Goal: Transaction & Acquisition: Subscribe to service/newsletter

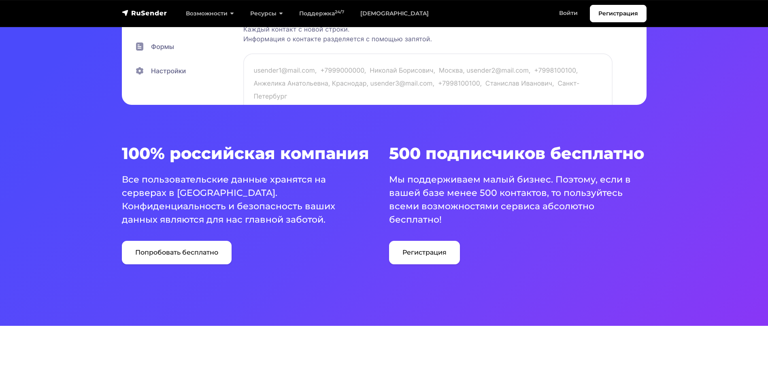
scroll to position [445, 0]
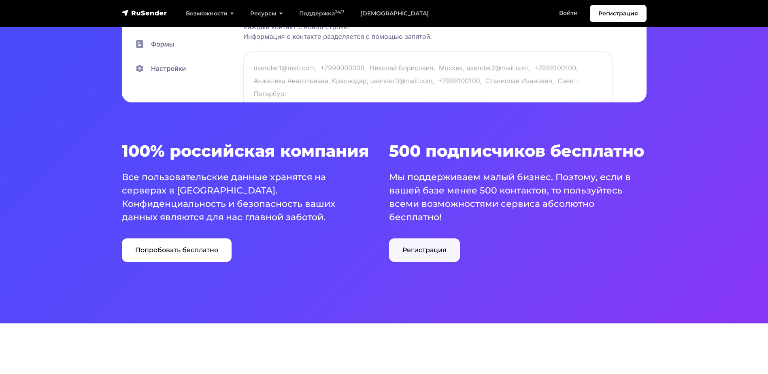
drag, startPoint x: 412, startPoint y: 251, endPoint x: 397, endPoint y: 252, distance: 14.6
click at [412, 251] on link "Регистрация" at bounding box center [424, 249] width 71 height 23
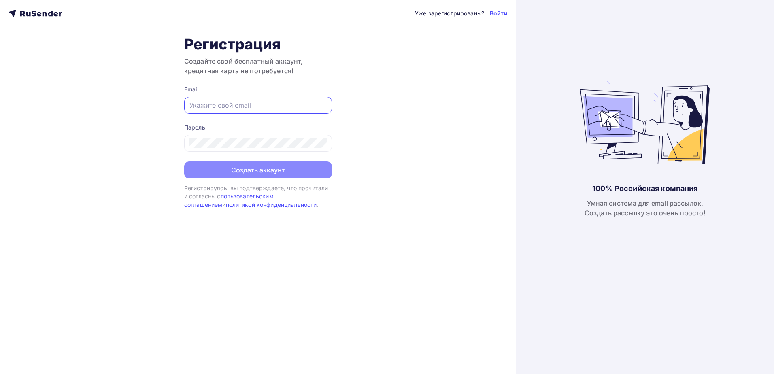
click at [232, 106] on input "text" at bounding box center [257, 105] width 137 height 10
type input "[EMAIL_ADDRESS][DOMAIN_NAME]"
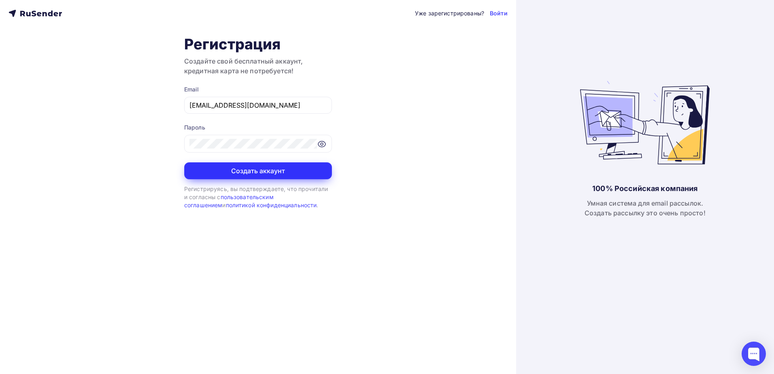
click at [247, 166] on button "Создать аккаунт" at bounding box center [258, 170] width 148 height 17
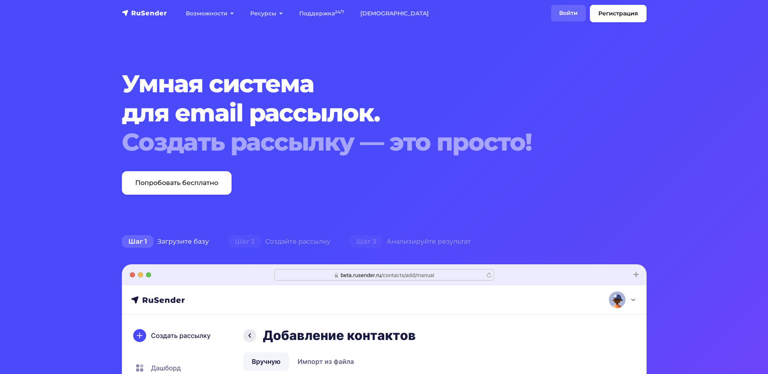
click at [567, 13] on link "Войти" at bounding box center [568, 13] width 35 height 17
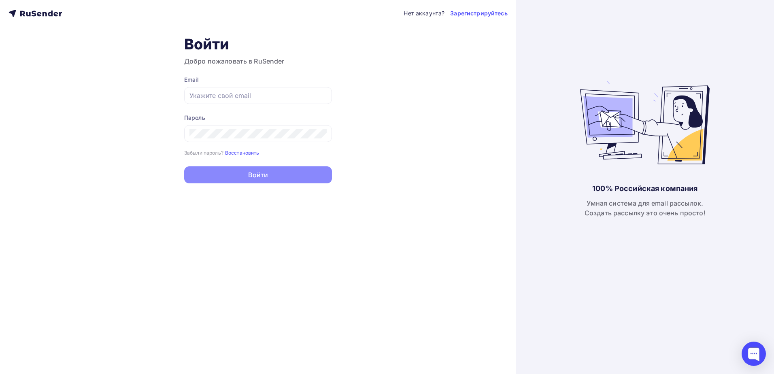
type input "uchebnycentrVSK@yandex.ru"
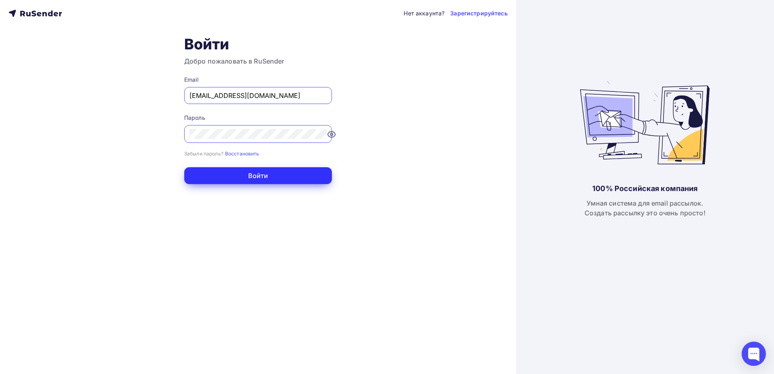
click at [225, 173] on button "Войти" at bounding box center [258, 175] width 148 height 17
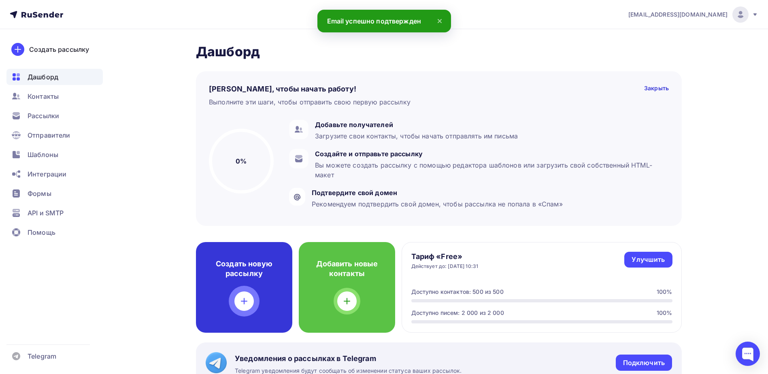
click at [251, 273] on h4 "Создать новую рассылку" at bounding box center [244, 268] width 70 height 19
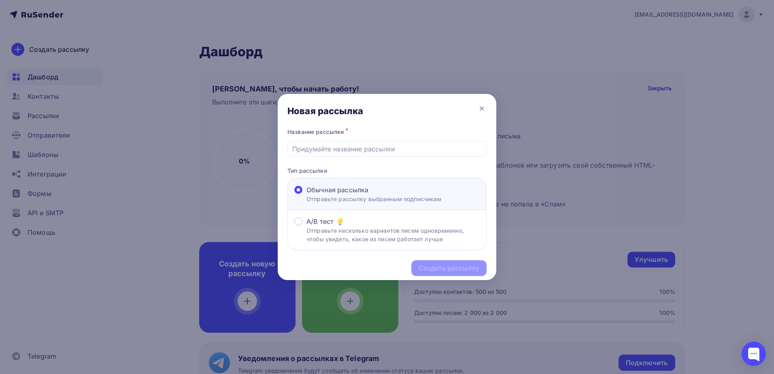
click at [297, 190] on span at bounding box center [298, 190] width 8 height 8
click at [306, 195] on input "Обычная рассылка Отправьте рассылку выбранным подписчикам" at bounding box center [306, 195] width 0 height 0
click at [319, 149] on input "text" at bounding box center [387, 149] width 190 height 10
paste input "Обучение по программе повышения квалификации"
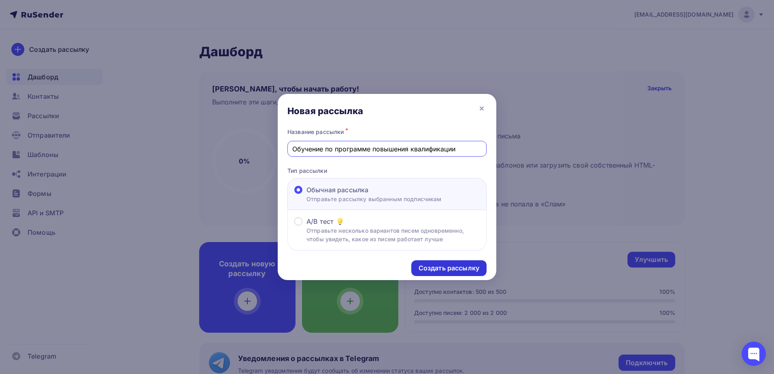
type input "Обучение по программе повышения квалификации"
click at [440, 272] on div "Создать рассылку" at bounding box center [449, 268] width 61 height 9
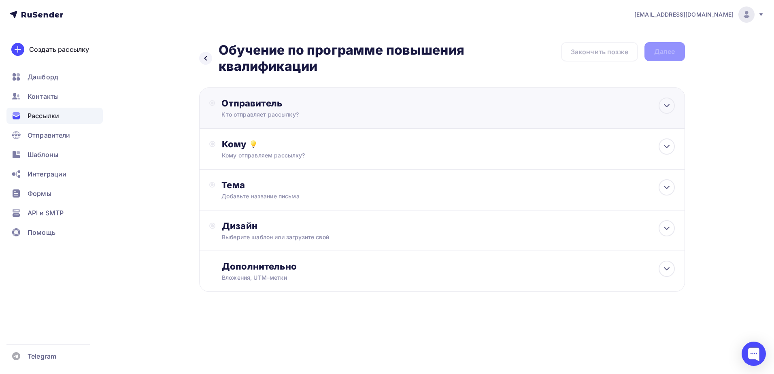
click at [323, 112] on div "Кто отправляет рассылку?" at bounding box center [300, 115] width 158 height 8
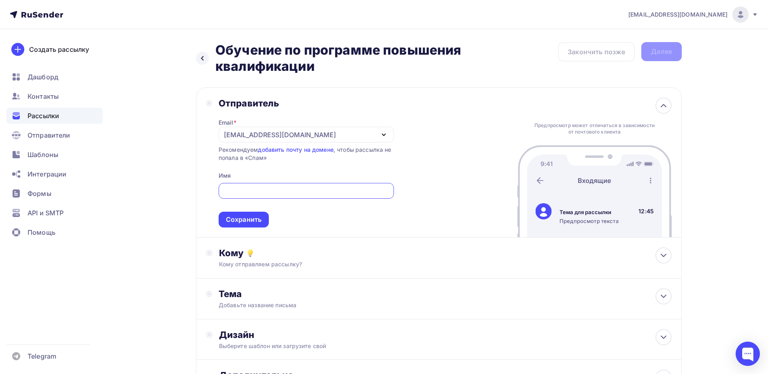
click at [485, 167] on div "Отправитель Email * uchebnycentrvsk@yandex.ru uchebnycentrvsk@yandex.ru Добавит…" at bounding box center [439, 162] width 486 height 150
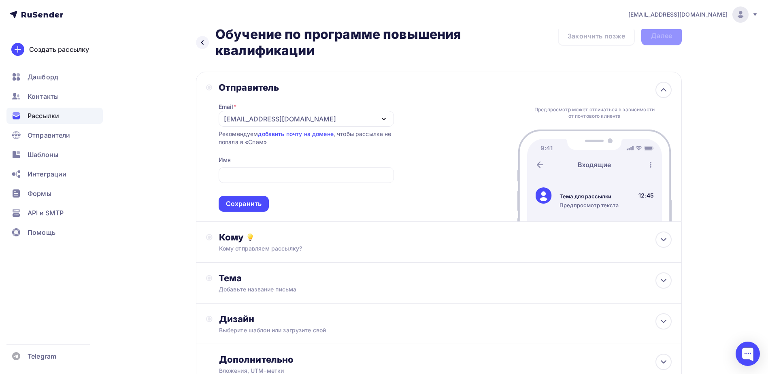
scroll to position [79, 0]
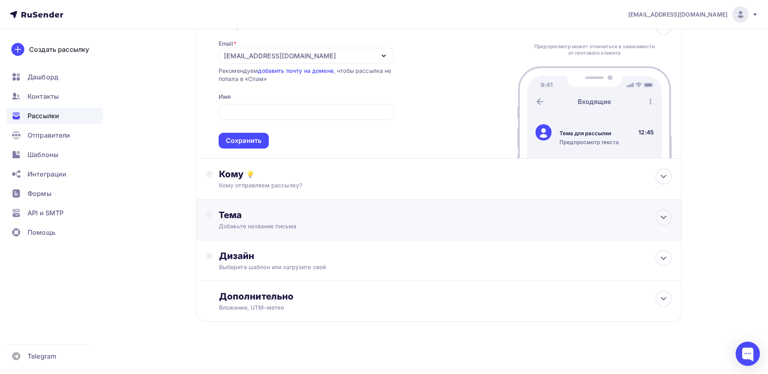
click at [302, 215] on div "Тема" at bounding box center [299, 214] width 160 height 11
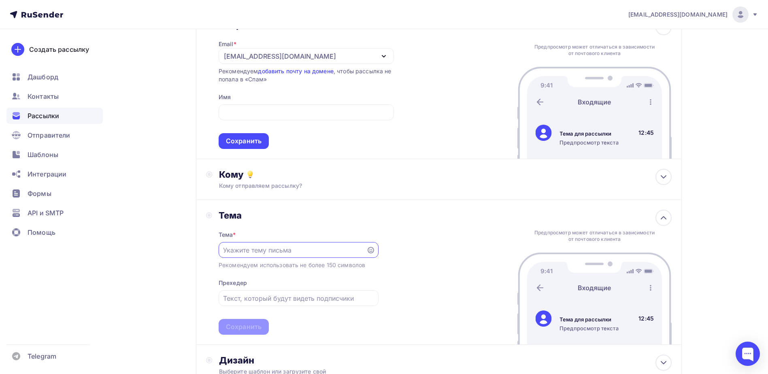
scroll to position [0, 0]
paste input "Обучение по программе повышения квалификации"
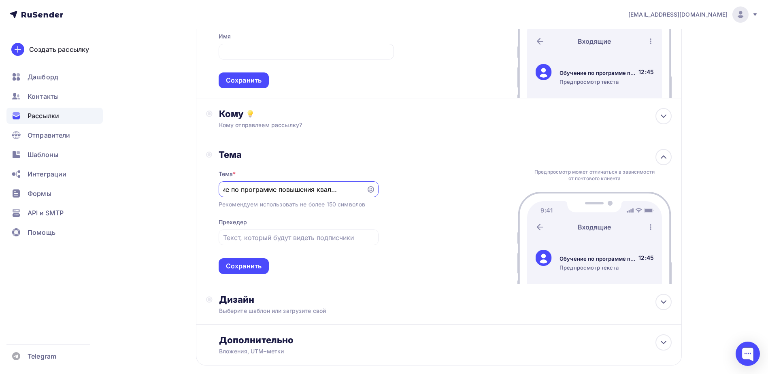
scroll to position [183, 0]
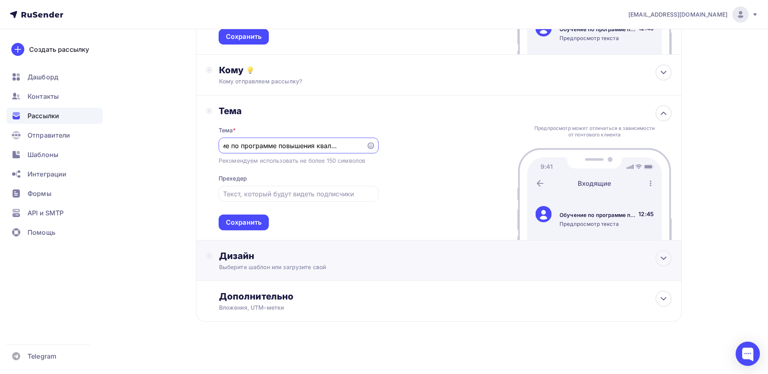
type input "Обучение по программе повышения квалификации"
click at [302, 259] on div "Дизайн" at bounding box center [445, 255] width 453 height 11
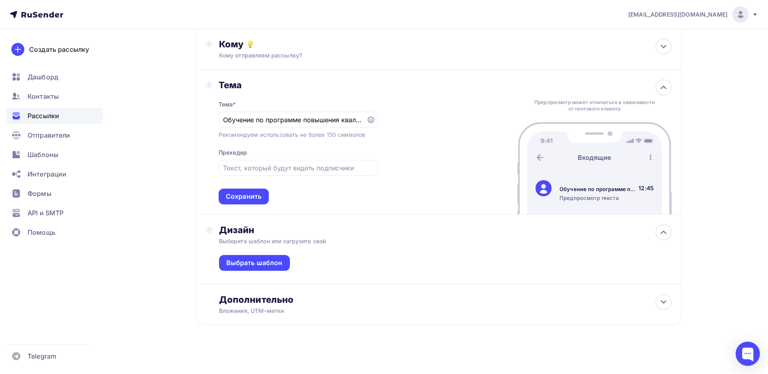
scroll to position [212, 0]
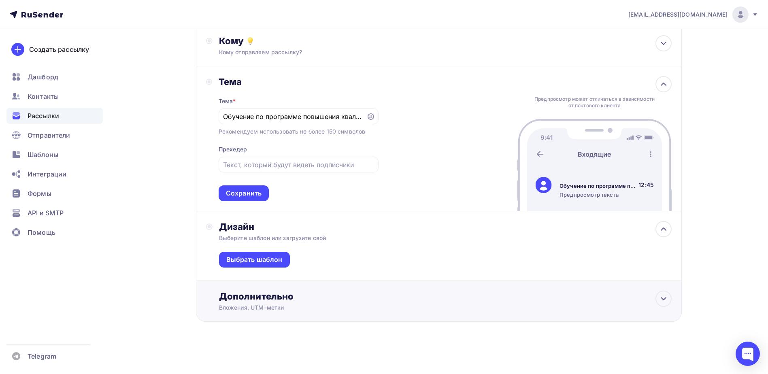
click at [307, 296] on div "Дополнительно" at bounding box center [445, 296] width 453 height 11
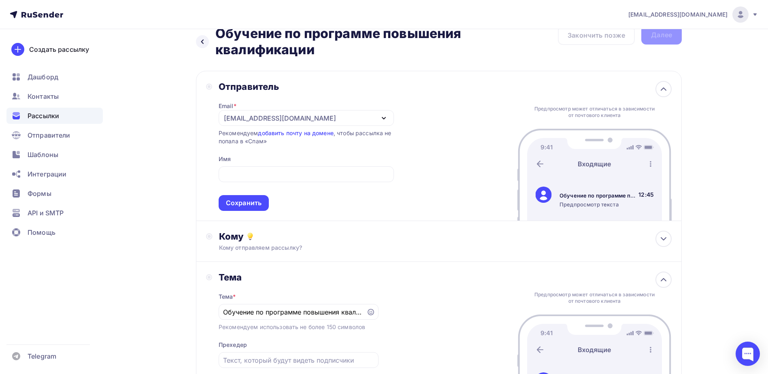
scroll to position [0, 0]
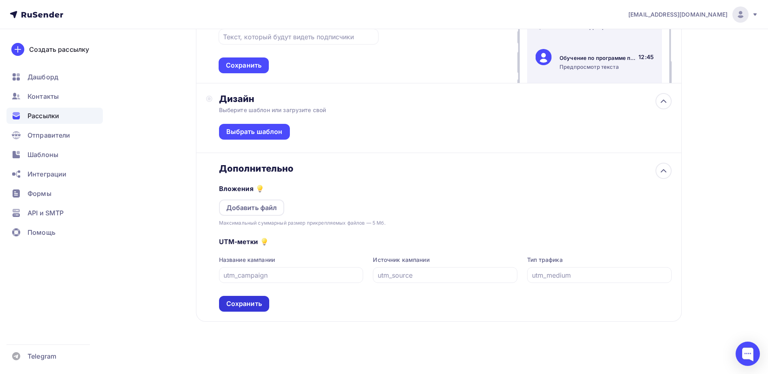
click at [235, 304] on div "Сохранить" at bounding box center [244, 303] width 36 height 9
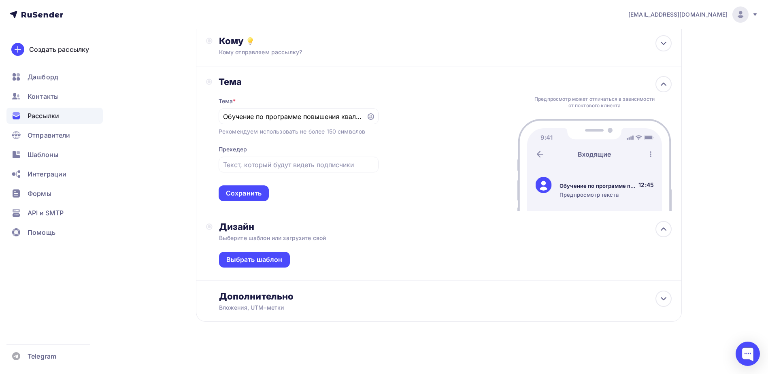
scroll to position [212, 0]
click at [664, 230] on icon at bounding box center [664, 229] width 10 height 10
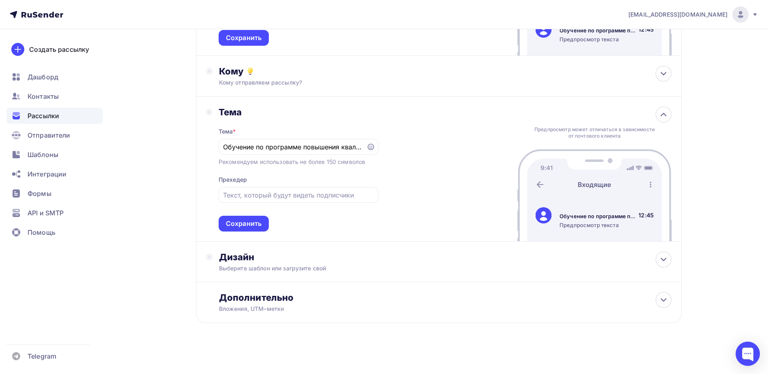
scroll to position [183, 0]
click at [337, 268] on div "Выберите шаблон или загрузите свой" at bounding box center [423, 267] width 408 height 8
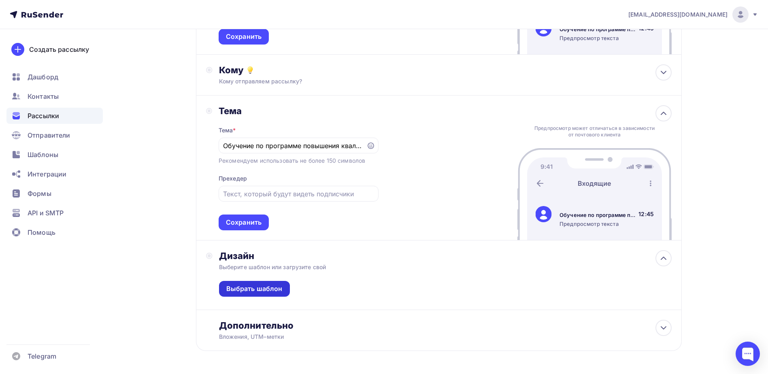
click at [267, 288] on div "Выбрать шаблон" at bounding box center [254, 288] width 56 height 9
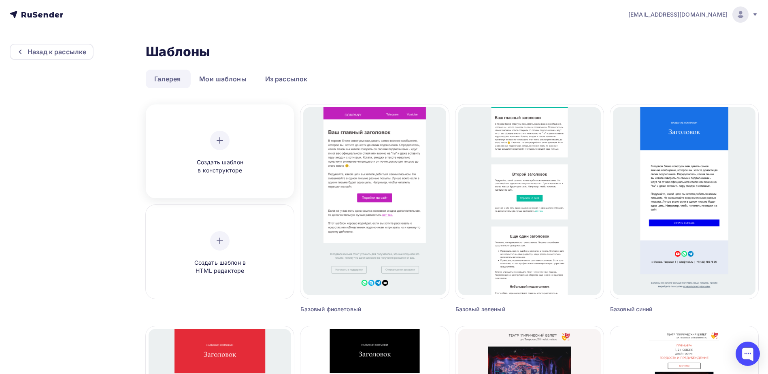
click at [190, 176] on div "Создать шаблон в конструкторе" at bounding box center [220, 152] width 142 height 91
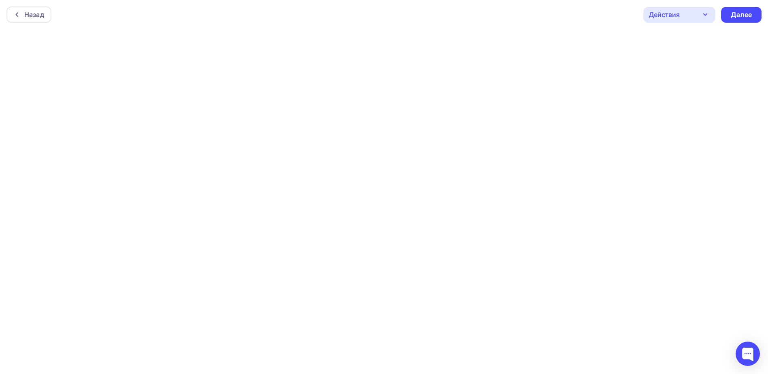
scroll to position [2, 0]
click at [750, 15] on div "Далее" at bounding box center [741, 12] width 21 height 9
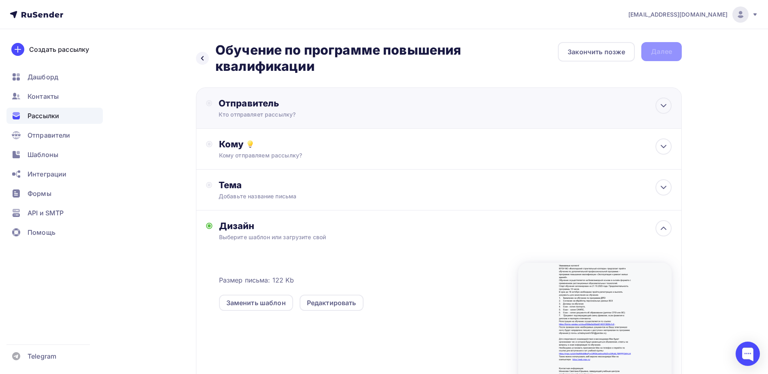
click at [326, 104] on div "Отправитель" at bounding box center [306, 103] width 175 height 11
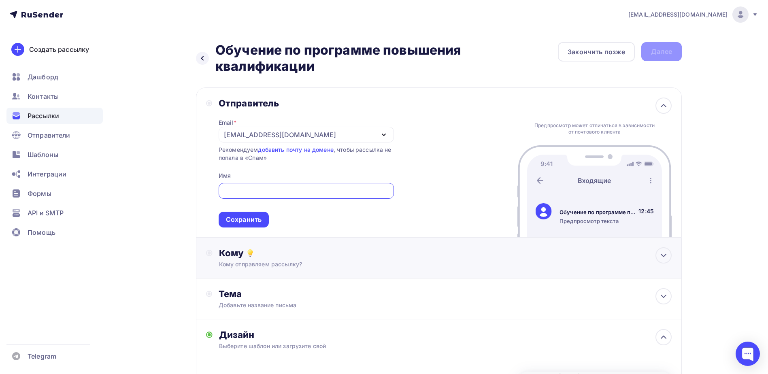
click at [333, 257] on div "Кому" at bounding box center [445, 252] width 453 height 11
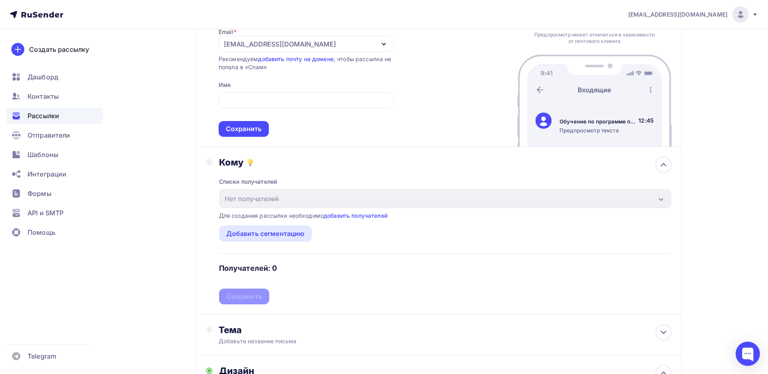
scroll to position [121, 0]
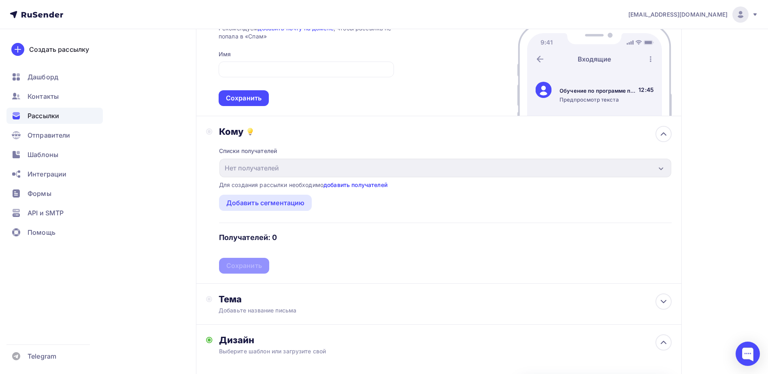
click at [346, 186] on link "добавить получателей" at bounding box center [355, 184] width 64 height 7
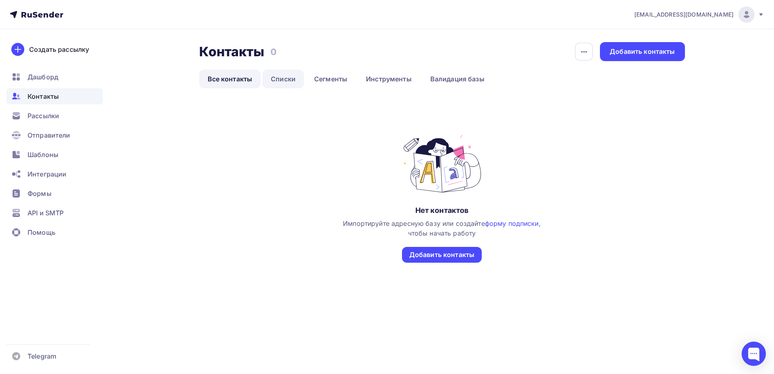
click at [284, 81] on link "Списки" at bounding box center [283, 79] width 42 height 19
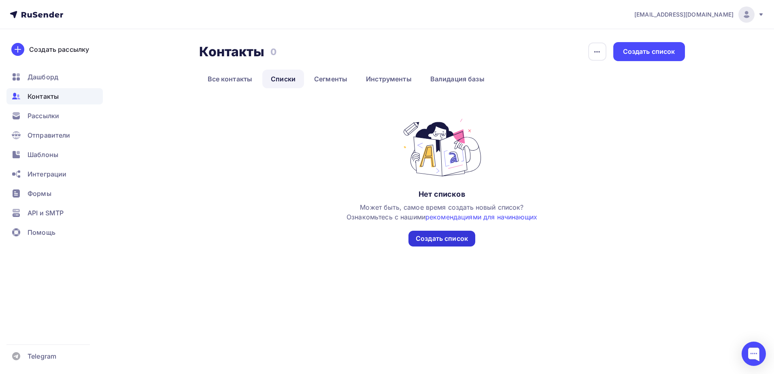
click at [437, 240] on div "Создать список" at bounding box center [442, 238] width 52 height 9
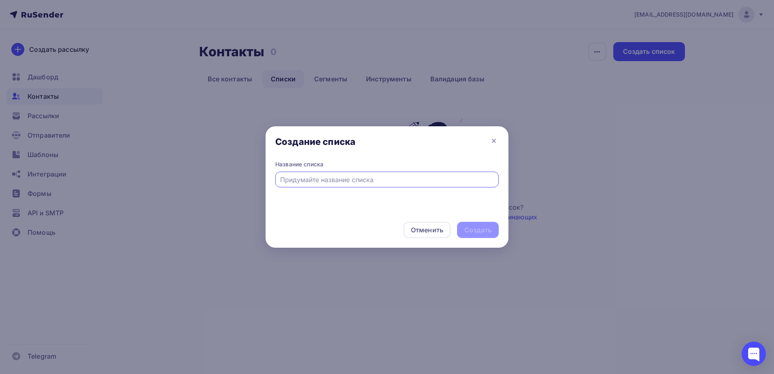
click at [296, 179] on input "text" at bounding box center [387, 180] width 214 height 10
type input "n"
type input "тест"
click at [483, 231] on div "Создать" at bounding box center [477, 229] width 27 height 9
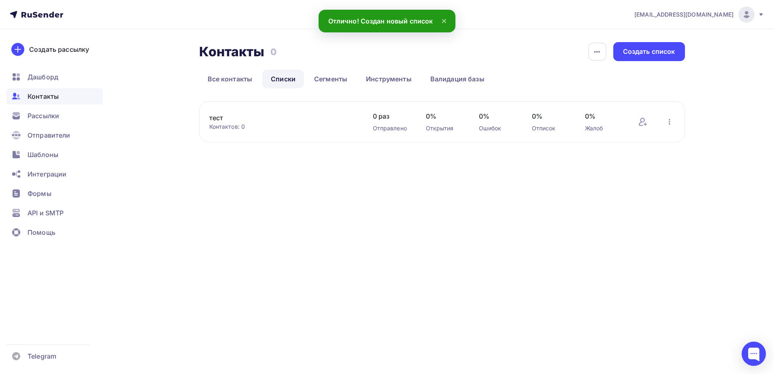
click at [392, 129] on div "Отправлено" at bounding box center [391, 128] width 37 height 8
click at [672, 121] on icon "button" at bounding box center [670, 122] width 10 height 10
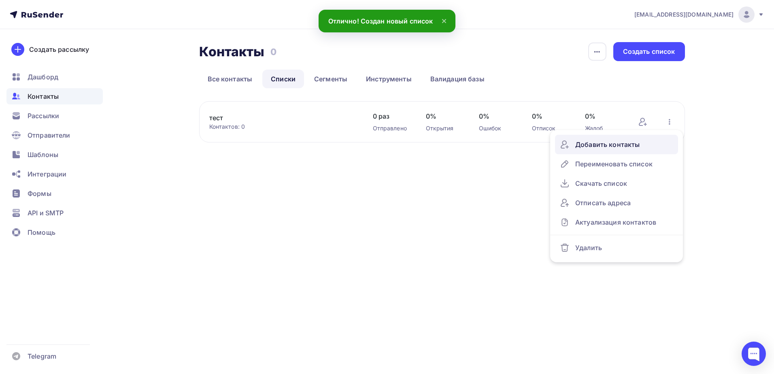
click at [616, 142] on div "Добавить контакты" at bounding box center [616, 144] width 113 height 13
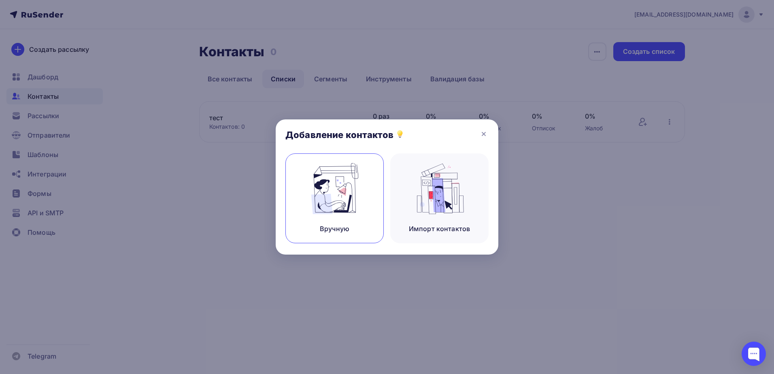
click at [344, 187] on img at bounding box center [335, 188] width 54 height 51
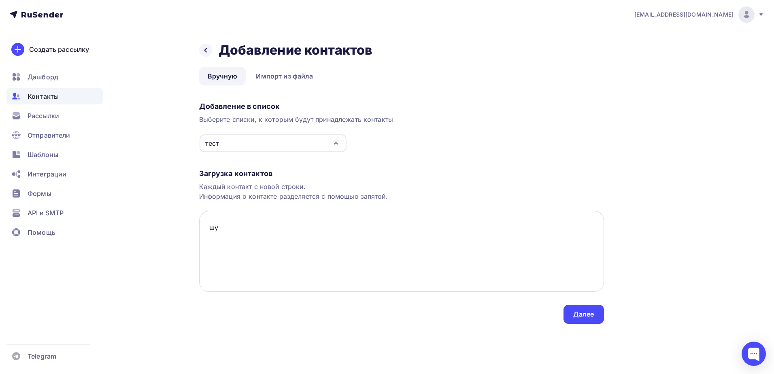
type textarea "ш"
type textarea "ierdec@ya.ru"
click at [592, 316] on div "Далее" at bounding box center [583, 314] width 21 height 9
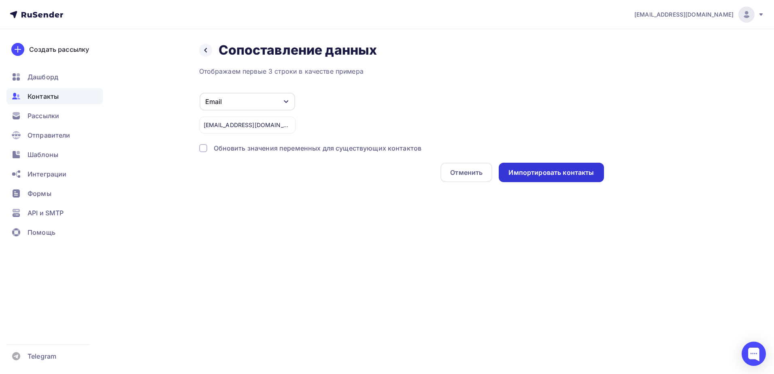
click at [542, 178] on div "Импортировать контакты" at bounding box center [551, 172] width 105 height 19
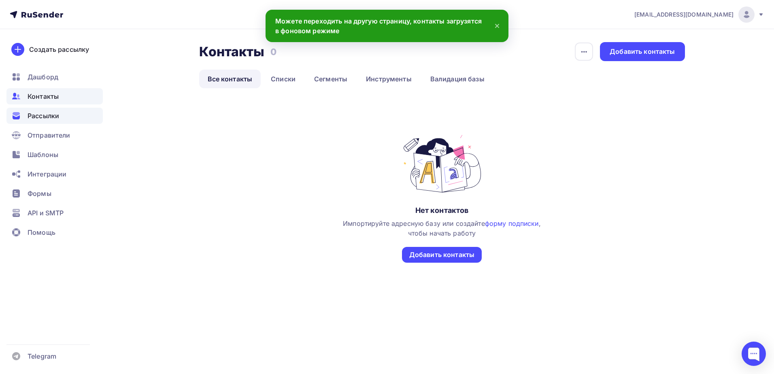
click at [42, 116] on span "Рассылки" at bounding box center [44, 116] width 32 height 10
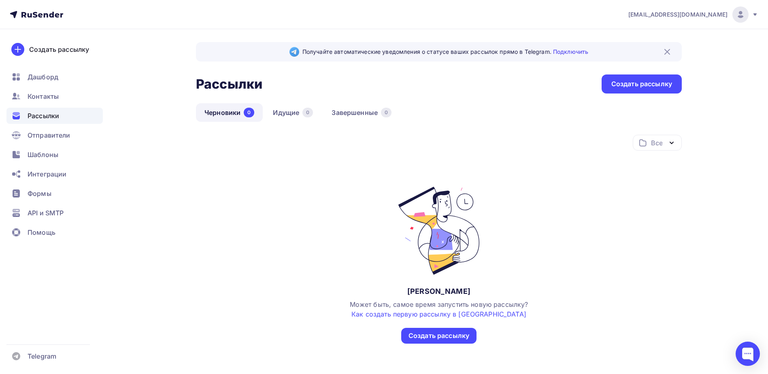
click at [219, 114] on link "Черновики 0" at bounding box center [229, 112] width 67 height 19
click at [284, 111] on link "Идущие 0" at bounding box center [292, 112] width 57 height 19
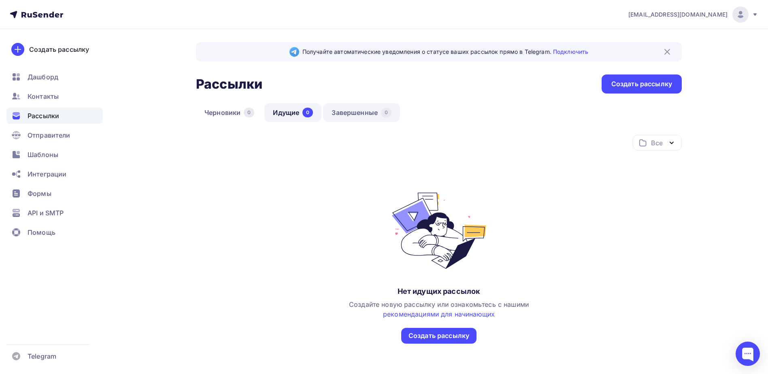
click at [355, 111] on link "Завершенные 0" at bounding box center [361, 112] width 77 height 19
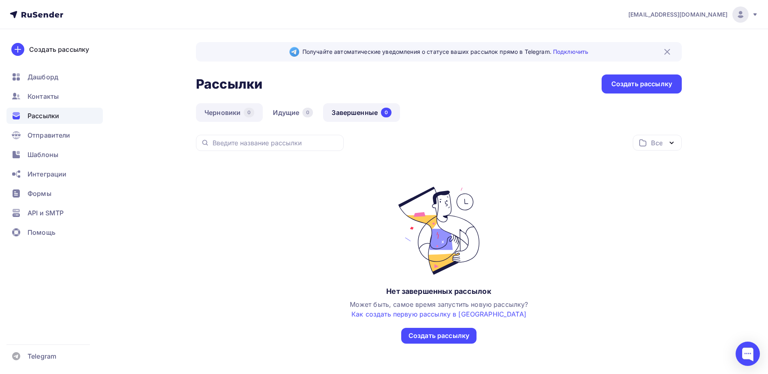
click at [221, 116] on link "Черновики 0" at bounding box center [229, 112] width 67 height 19
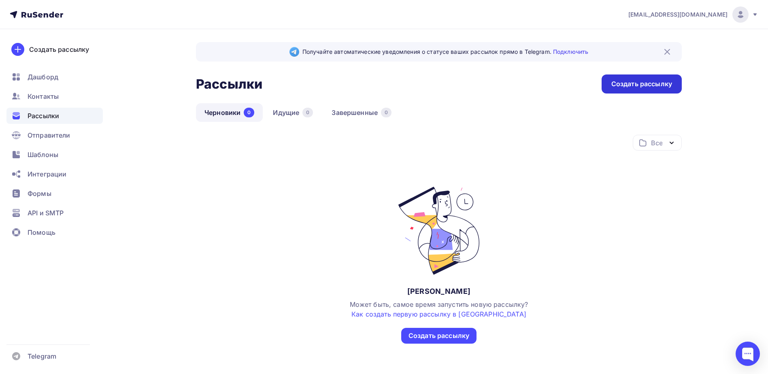
click at [664, 87] on div "Создать рассылку" at bounding box center [641, 83] width 61 height 9
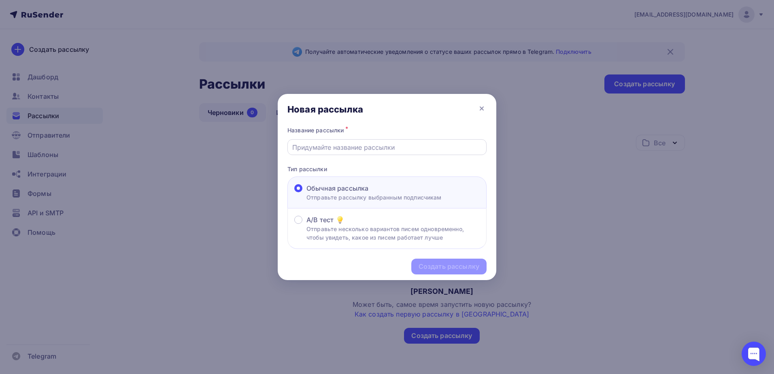
click at [324, 148] on input "text" at bounding box center [387, 147] width 190 height 10
type input "Обучение по программе повышения квалификации"
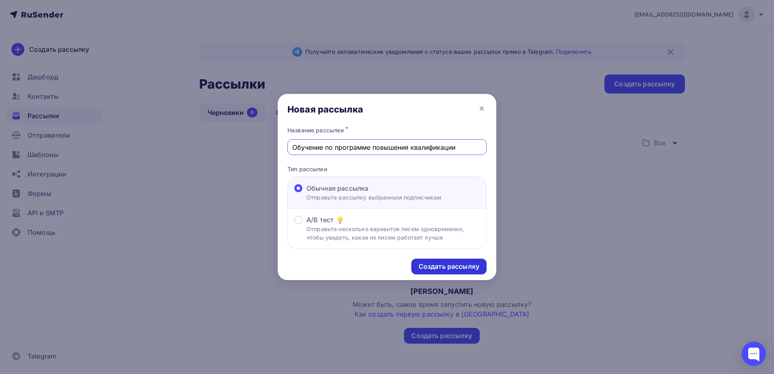
click at [442, 267] on div "Создать рассылку" at bounding box center [449, 266] width 61 height 9
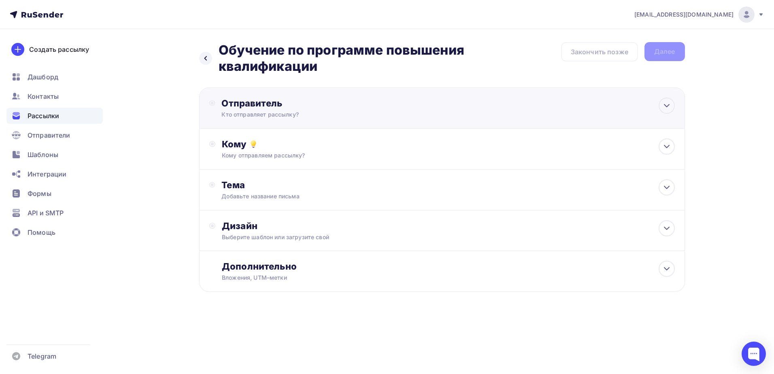
click at [339, 104] on div "Отправитель" at bounding box center [308, 103] width 175 height 11
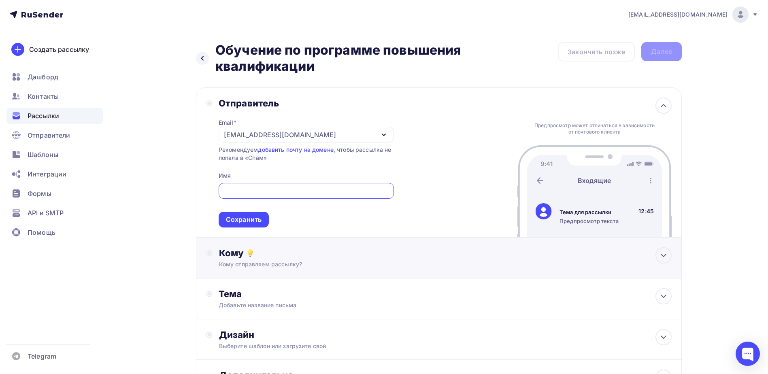
click at [343, 263] on div "Кому отправляем рассылку?" at bounding box center [423, 264] width 408 height 8
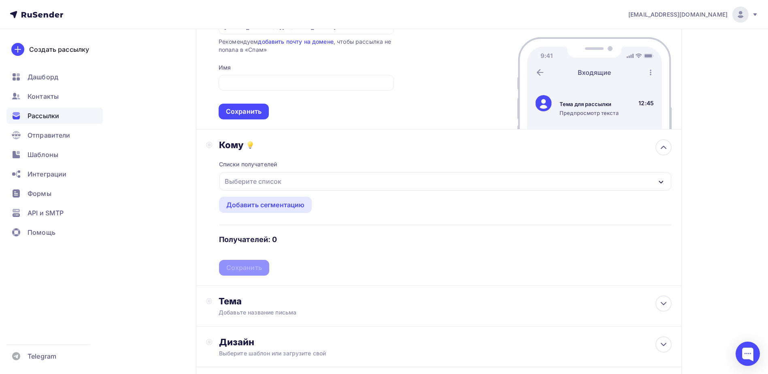
scroll to position [194, 0]
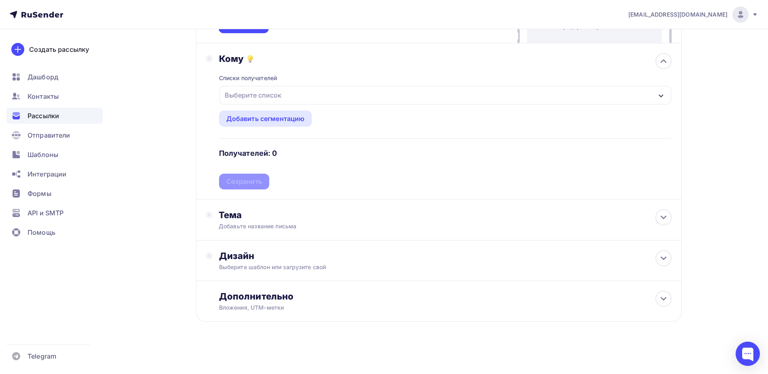
click at [291, 95] on div "Выберите список" at bounding box center [445, 95] width 452 height 19
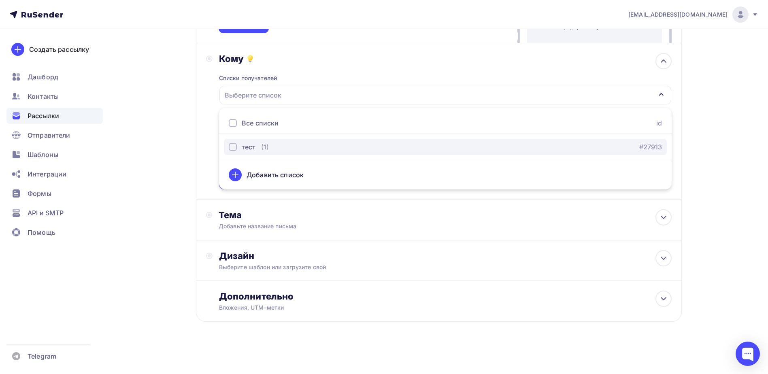
click at [234, 147] on div "button" at bounding box center [233, 147] width 8 height 8
click at [168, 151] on div "Назад Обучение по программе повышения квалификации Обучение по программе повыше…" at bounding box center [383, 104] width 663 height 539
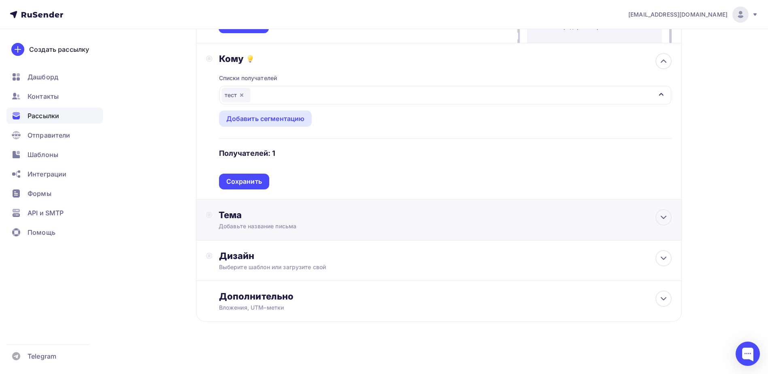
click at [329, 221] on div "Тема Добавьте название письма Тема * Рекомендуем использовать не более 150 симв…" at bounding box center [299, 219] width 160 height 21
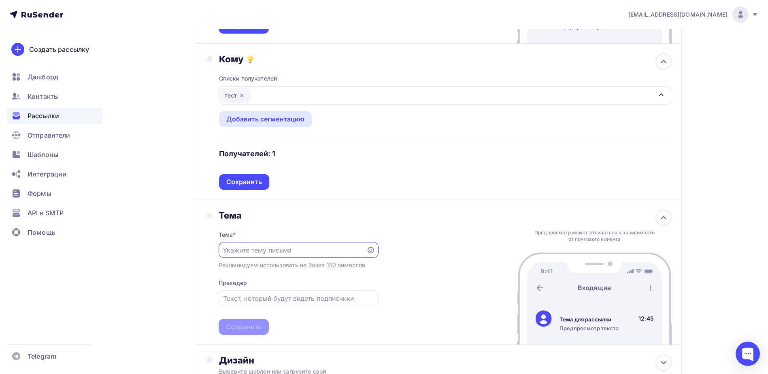
scroll to position [0, 0]
paste input "Уважаемые коллеги! БПОУ ВО «Вологодский строительный колледж» предлагает пройти…"
type input "Уважаемые коллеги! БПОУ ВО «Вологодский строительный колледж» предлагает пройти…"
click at [258, 252] on input "text" at bounding box center [292, 250] width 138 height 10
paste input "Обучение по программе повышения квалификации"
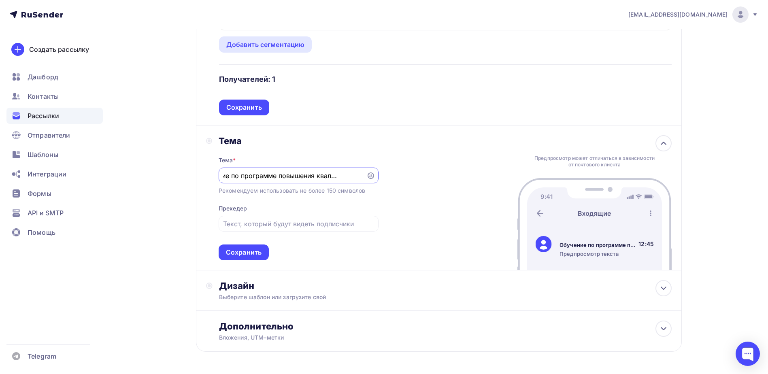
scroll to position [298, 0]
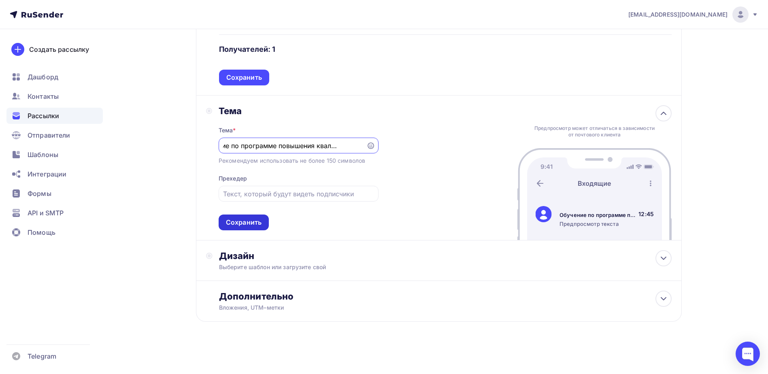
type input "Обучение по программе повышения квалификации"
click at [246, 222] on div "Сохранить" at bounding box center [244, 222] width 36 height 9
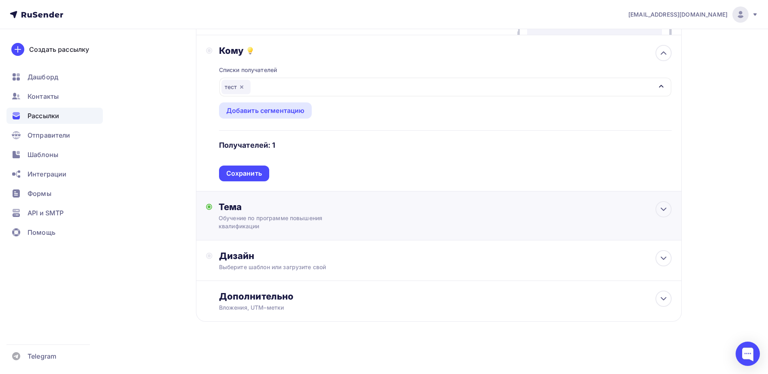
scroll to position [202, 0]
click at [249, 170] on div "Сохранить" at bounding box center [244, 173] width 36 height 9
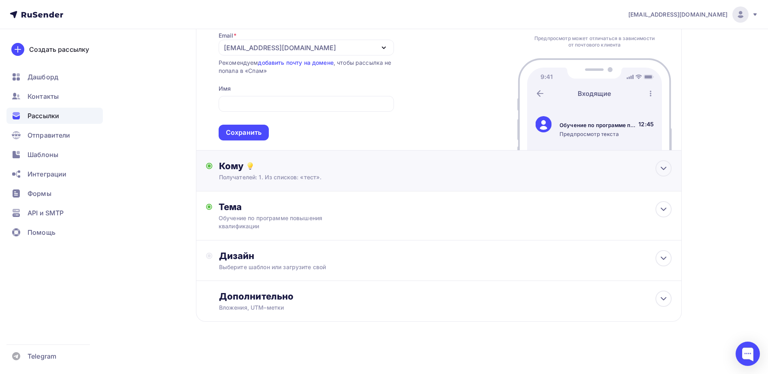
scroll to position [87, 0]
click at [237, 131] on div "Сохранить" at bounding box center [244, 132] width 36 height 9
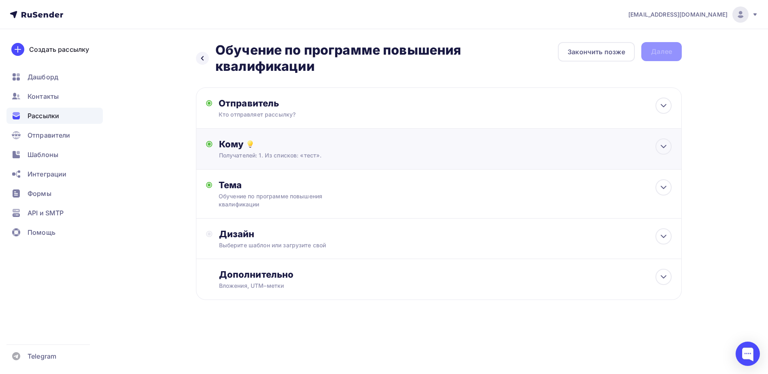
scroll to position [0, 0]
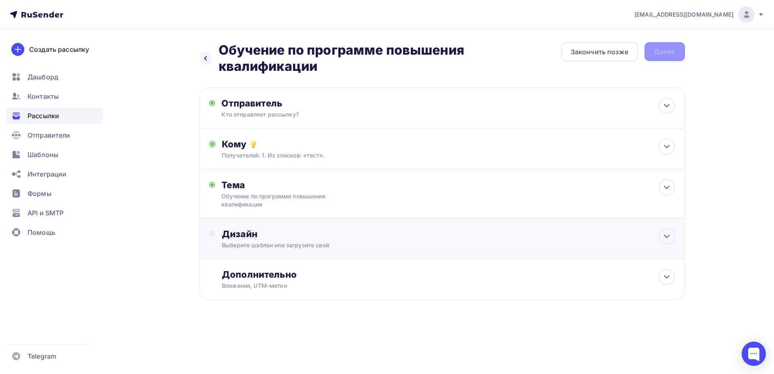
click at [306, 238] on div "Дизайн" at bounding box center [448, 233] width 453 height 11
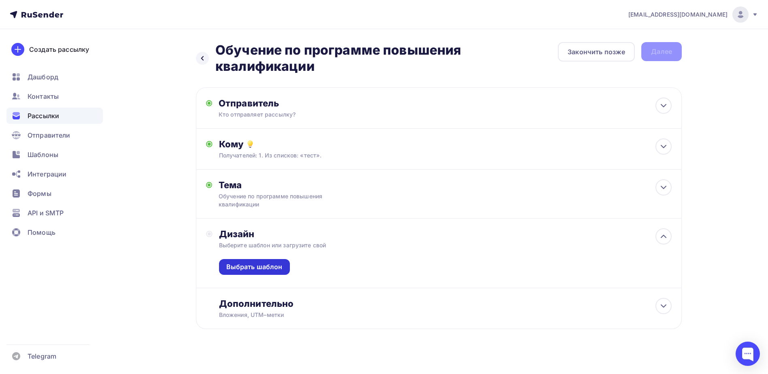
click at [255, 271] on div "Выбрать шаблон" at bounding box center [254, 266] width 56 height 9
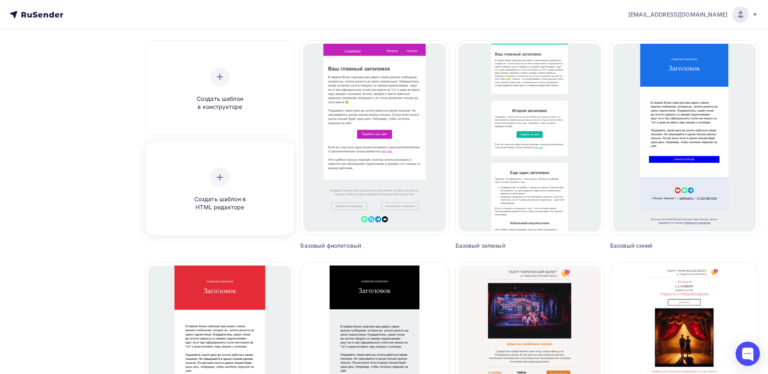
scroll to position [40, 0]
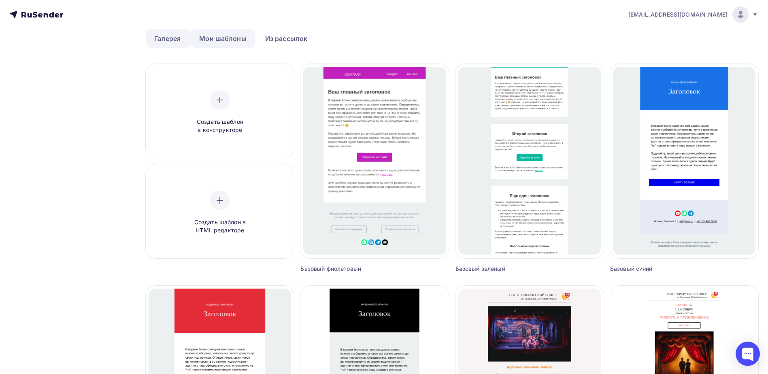
click at [219, 37] on link "Мои шаблоны" at bounding box center [223, 38] width 64 height 19
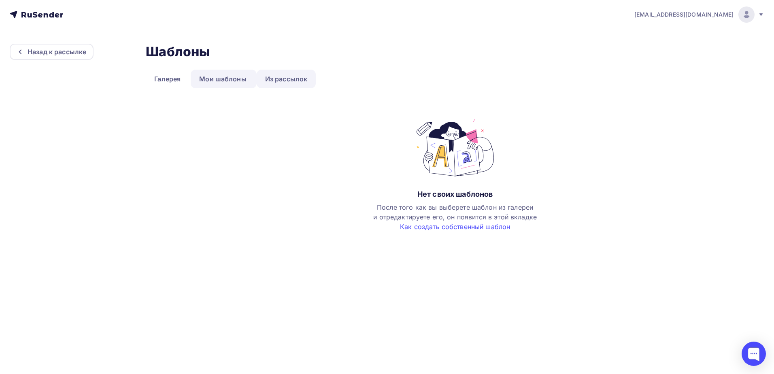
click at [293, 77] on link "Из рассылок" at bounding box center [287, 79] width 60 height 19
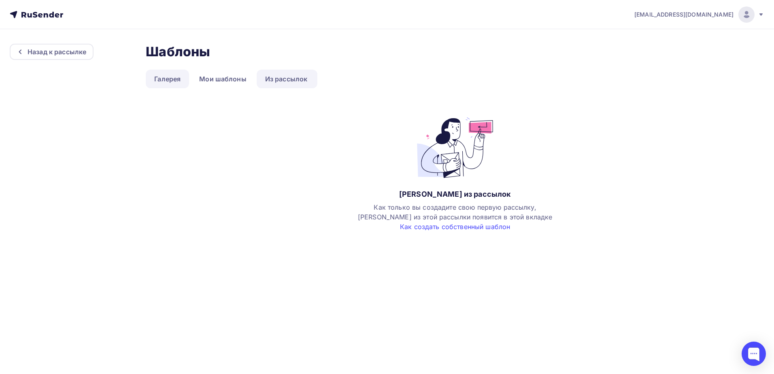
click at [171, 80] on link "Галерея" at bounding box center [167, 79] width 43 height 19
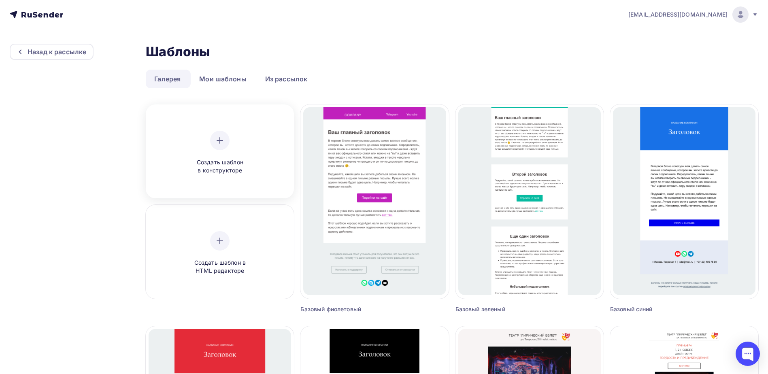
click at [219, 142] on icon at bounding box center [220, 141] width 10 height 10
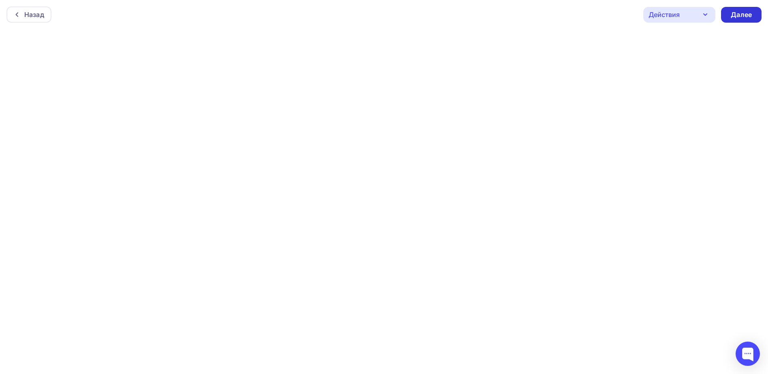
click at [739, 10] on div "Далее" at bounding box center [741, 14] width 21 height 9
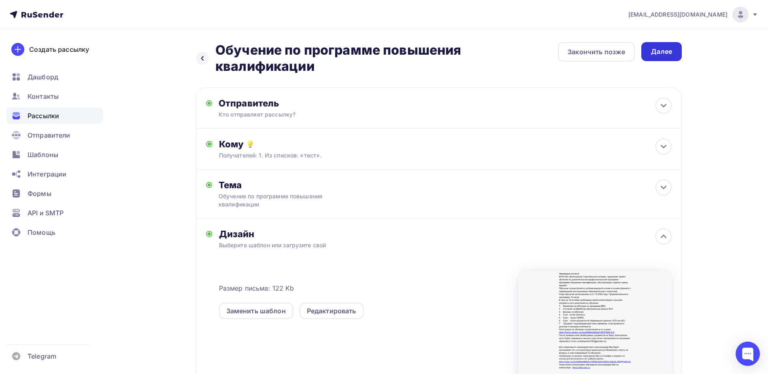
click at [665, 47] on div "Далее" at bounding box center [661, 51] width 21 height 9
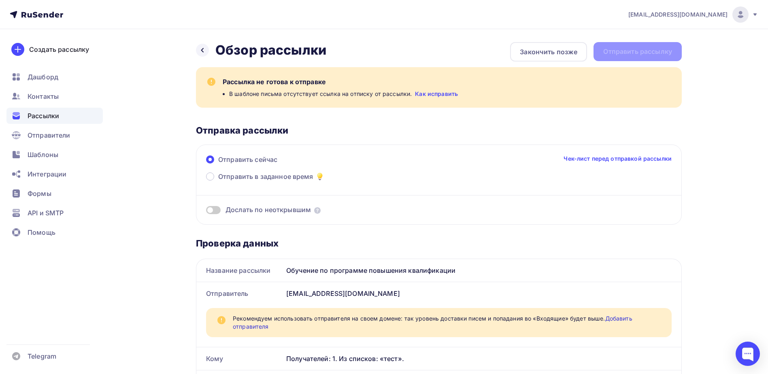
click at [430, 95] on link "Как исправить" at bounding box center [436, 94] width 43 height 8
click at [202, 48] on icon at bounding box center [202, 50] width 6 height 6
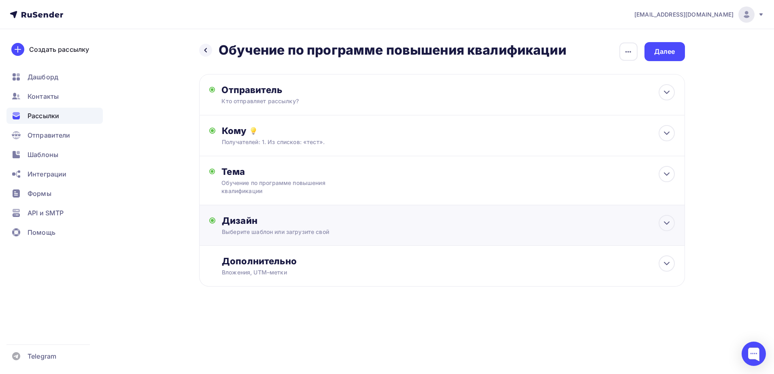
click at [309, 222] on div "Дизайн" at bounding box center [448, 220] width 453 height 11
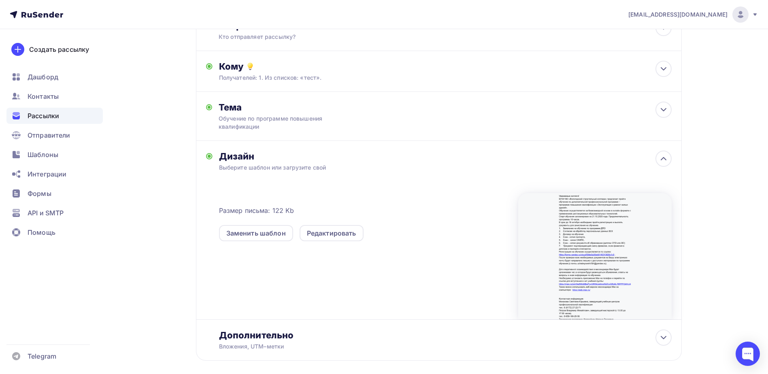
scroll to position [103, 0]
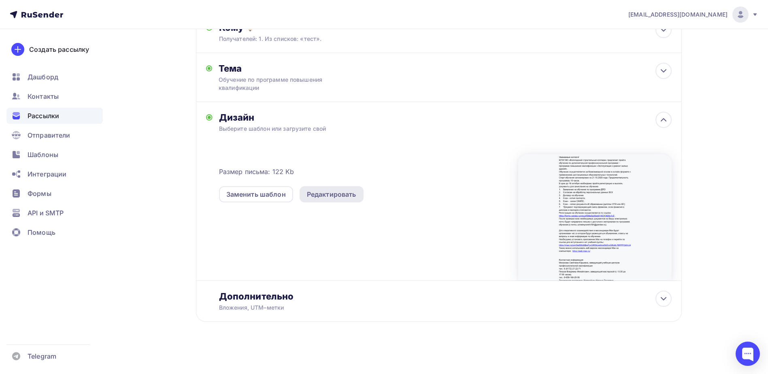
click at [323, 192] on div "Редактировать" at bounding box center [331, 194] width 49 height 10
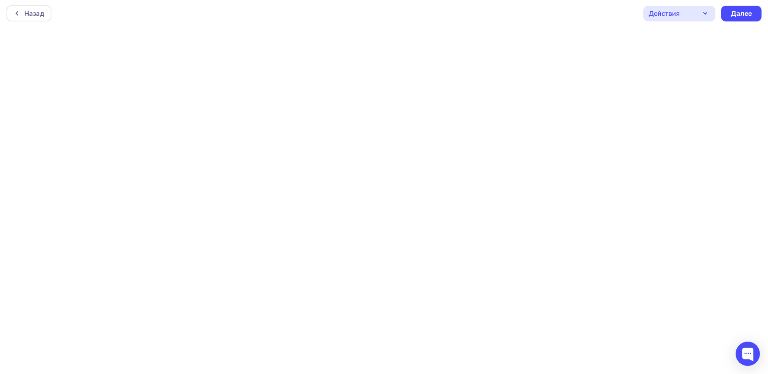
scroll to position [2, 0]
click at [706, 14] on icon "button" at bounding box center [705, 13] width 10 height 10
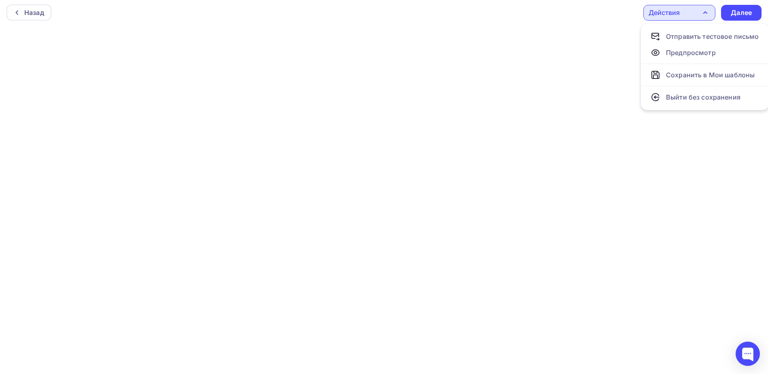
click at [708, 11] on icon "button" at bounding box center [705, 13] width 10 height 10
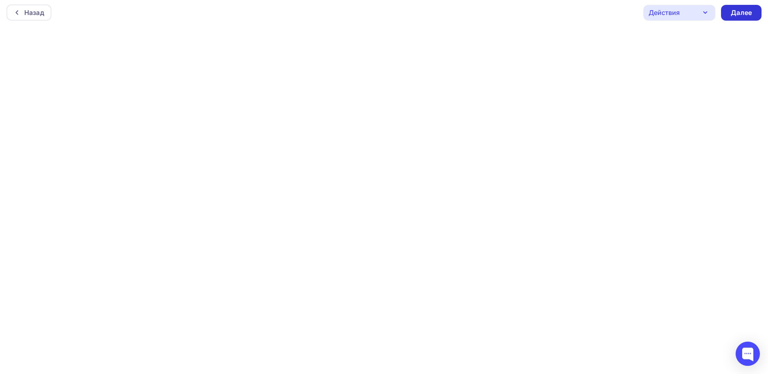
click at [750, 13] on div "Далее" at bounding box center [741, 12] width 21 height 9
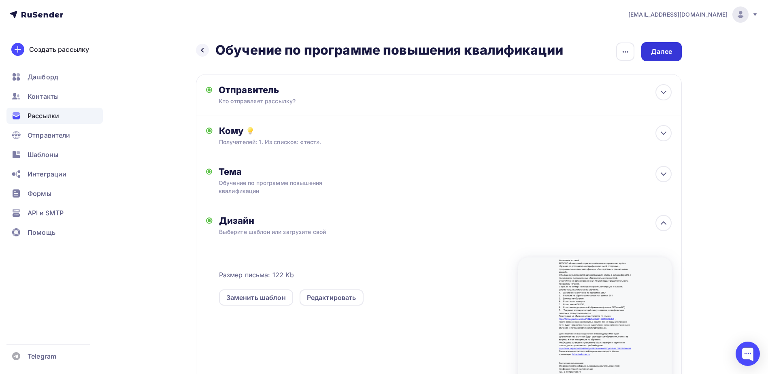
click at [670, 52] on div "Далее" at bounding box center [661, 51] width 21 height 9
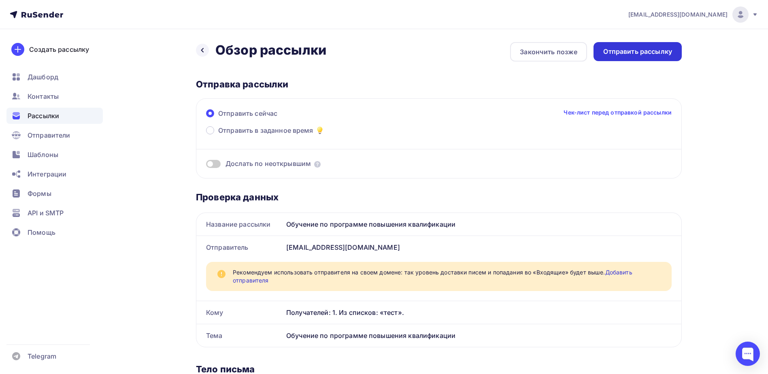
click at [637, 55] on div "Отправить рассылку" at bounding box center [637, 51] width 69 height 9
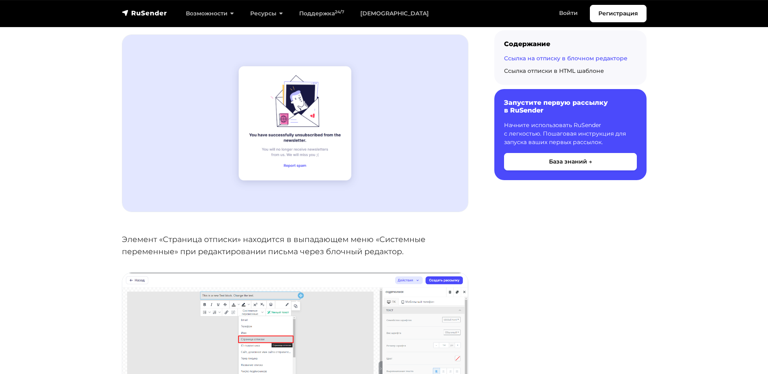
scroll to position [607, 0]
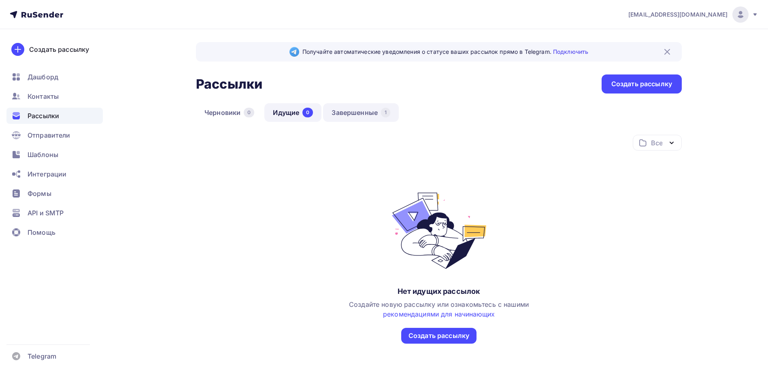
click at [345, 115] on link "Завершенные 1" at bounding box center [361, 112] width 76 height 19
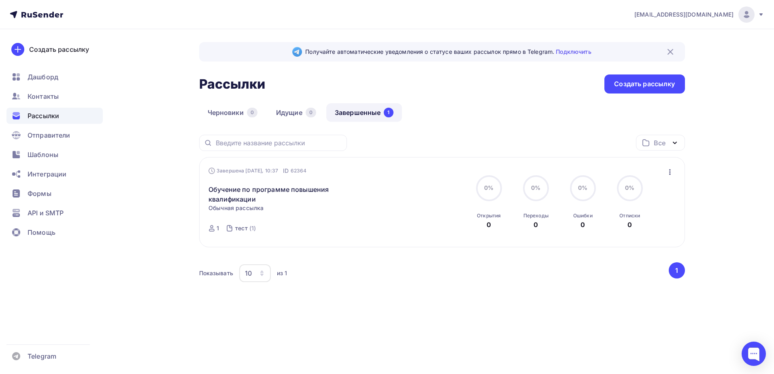
click at [43, 115] on span "Рассылки" at bounding box center [44, 116] width 32 height 10
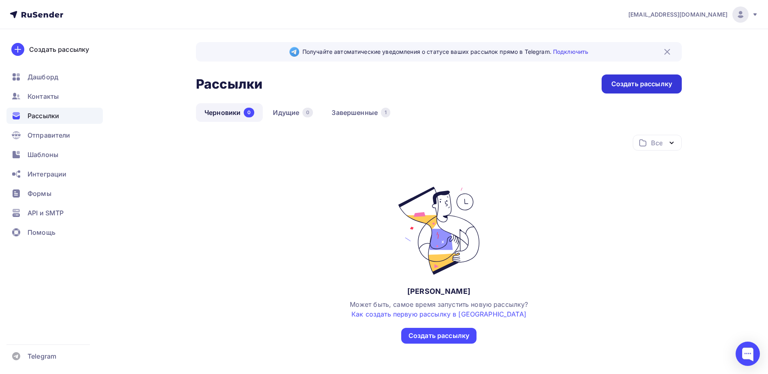
click at [629, 84] on div "Создать рассылку" at bounding box center [641, 83] width 61 height 9
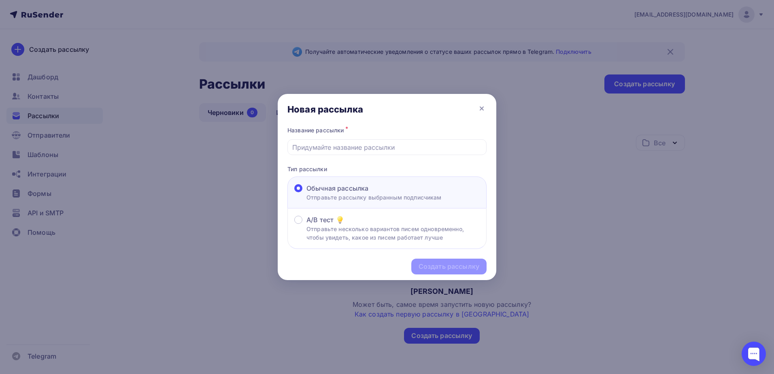
click at [319, 193] on p "Отправьте рассылку выбранным подписчикам" at bounding box center [373, 197] width 135 height 9
click at [306, 193] on input "Обычная рассылка Отправьте рассылку выбранным подписчикам" at bounding box center [306, 193] width 0 height 0
click at [322, 155] on div at bounding box center [386, 147] width 199 height 16
click at [323, 149] on input "text" at bounding box center [387, 147] width 190 height 10
paste input "Уважаемые коллеги! БПОУ ВО «Вологодский строительный колледж» предлагает пройти…"
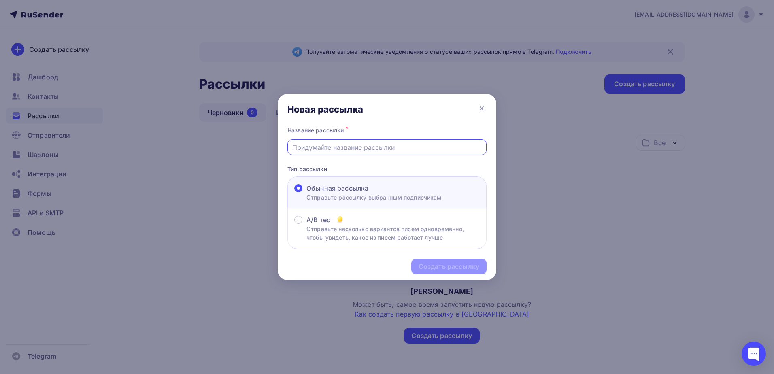
type input "Уважаемые коллеги! БПОУ ВО «Вологодский строительный колледж» предлагает пройти…"
click at [381, 150] on input "text" at bounding box center [387, 147] width 190 height 10
paste input "Обучение по программе повышения квалификации"
type input "Обучение по программе повышения квалификации"
click at [431, 268] on div "Создать рассылку" at bounding box center [449, 266] width 61 height 9
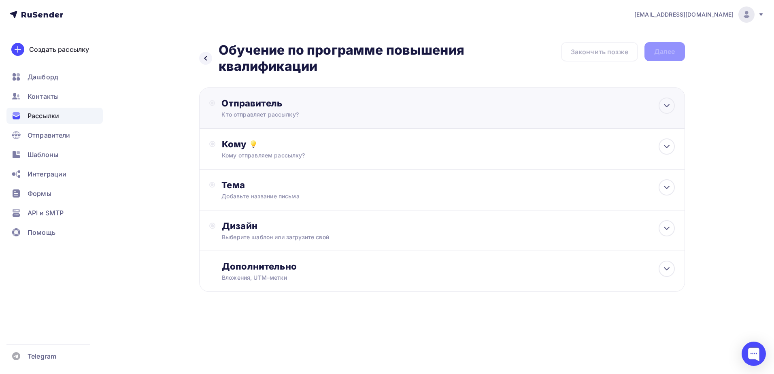
click at [330, 109] on div "Отправитель Кто отправляет рассылку? Email * uchebnycentrvsk@yandex.ru uchebnyc…" at bounding box center [308, 108] width 175 height 21
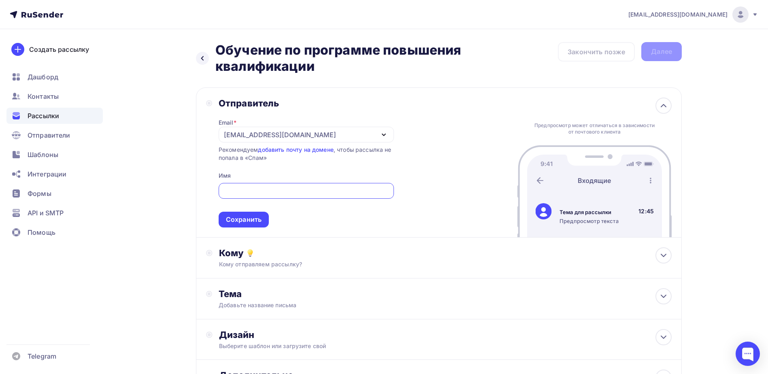
click at [234, 217] on div "Сохранить" at bounding box center [244, 219] width 36 height 9
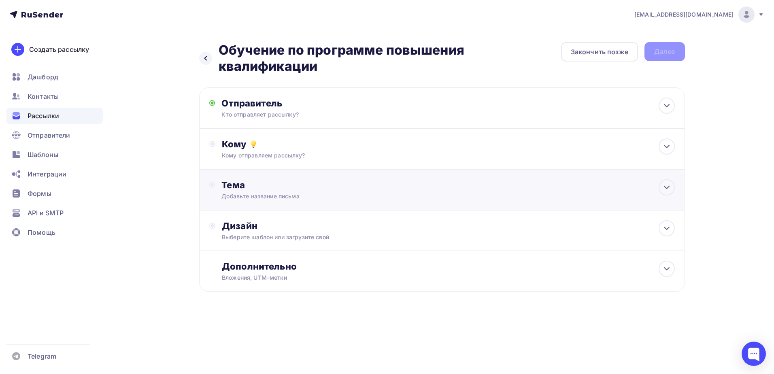
click at [326, 188] on div "Тема" at bounding box center [301, 184] width 160 height 11
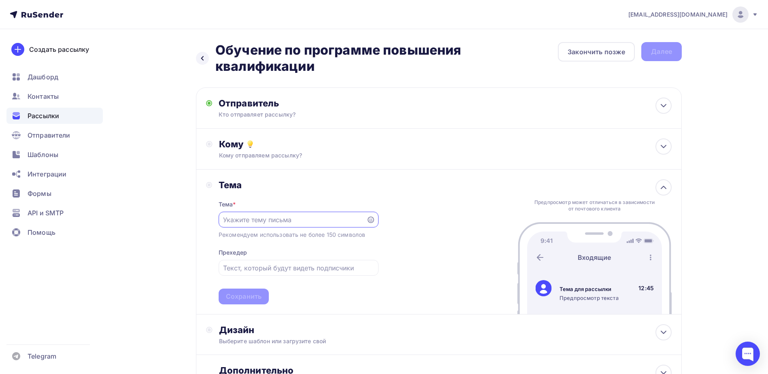
paste input "Обучение по программе повышения квалификации"
type input "Обучение по программе повышения квалификации"
click at [230, 299] on div "Сохранить" at bounding box center [244, 296] width 36 height 9
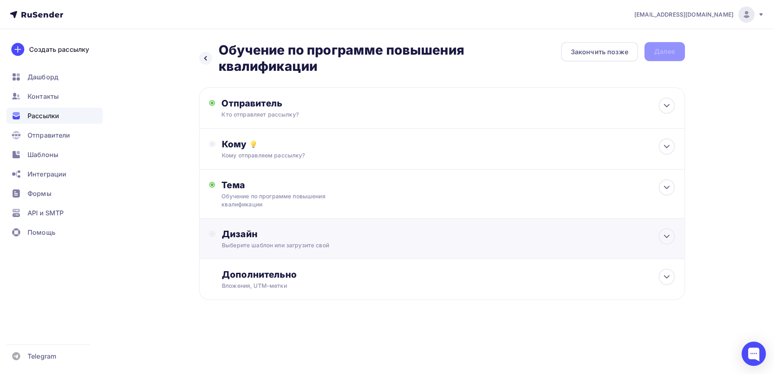
click at [383, 239] on div "Дизайн" at bounding box center [448, 233] width 453 height 11
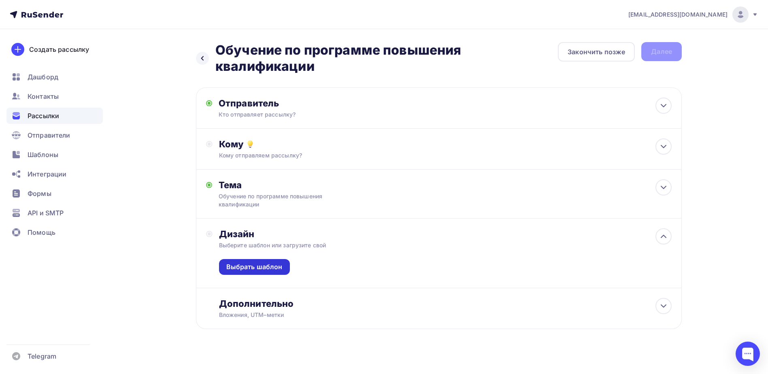
click at [250, 264] on div "Выбрать шаблон" at bounding box center [254, 266] width 56 height 9
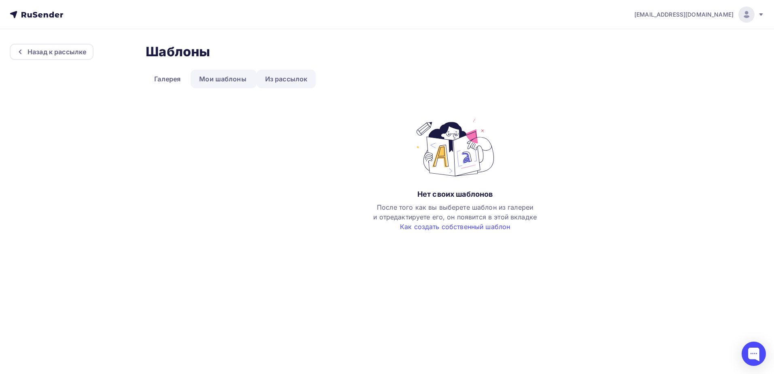
click at [295, 78] on link "Из рассылок" at bounding box center [287, 79] width 60 height 19
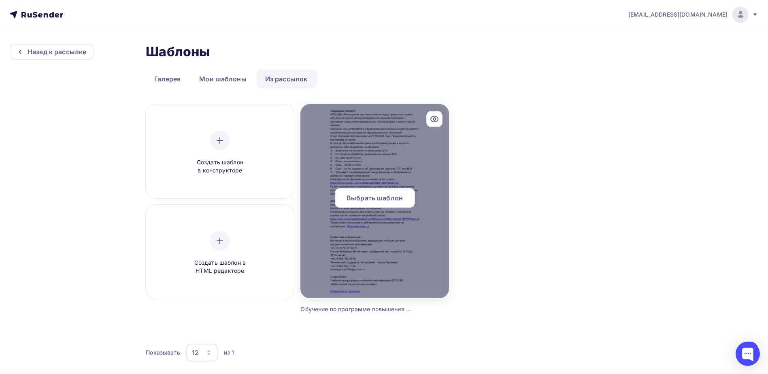
click at [427, 241] on div at bounding box center [374, 201] width 148 height 194
click at [388, 199] on span "Выбрать шаблон" at bounding box center [375, 198] width 56 height 10
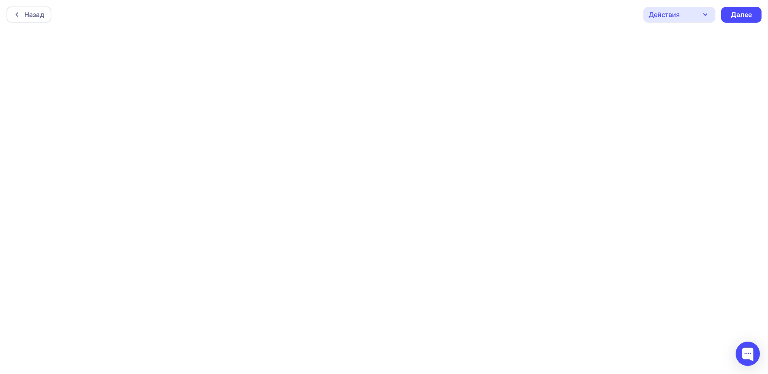
scroll to position [2, 0]
click at [710, 6] on div "Действия" at bounding box center [679, 13] width 72 height 16
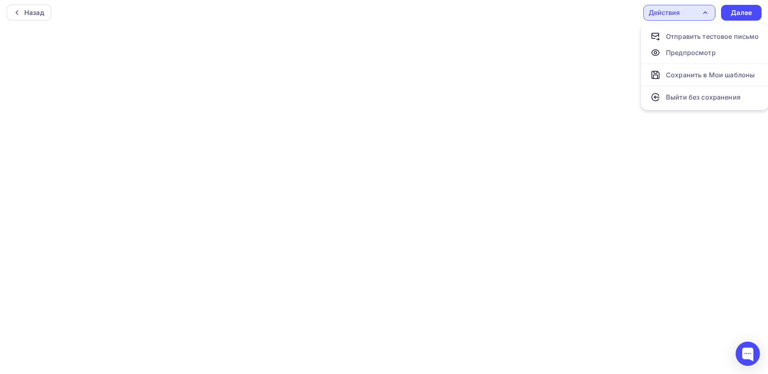
click at [604, 22] on div "Назад Действия Отправить тестовое письмо Предпросмотр Сохранить в Мои шаблоны В…" at bounding box center [384, 12] width 768 height 29
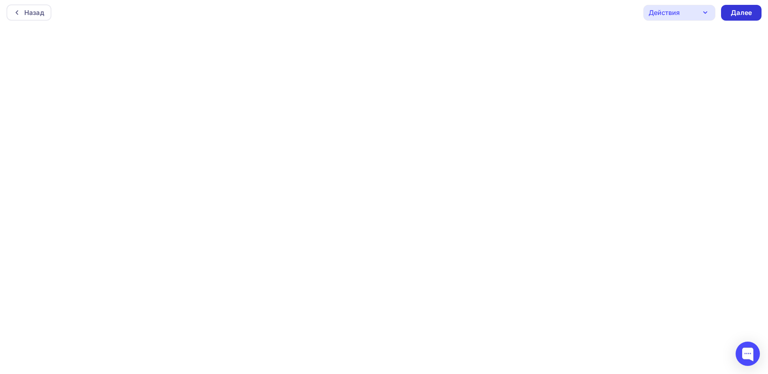
click at [752, 16] on div "Далее" at bounding box center [741, 13] width 40 height 16
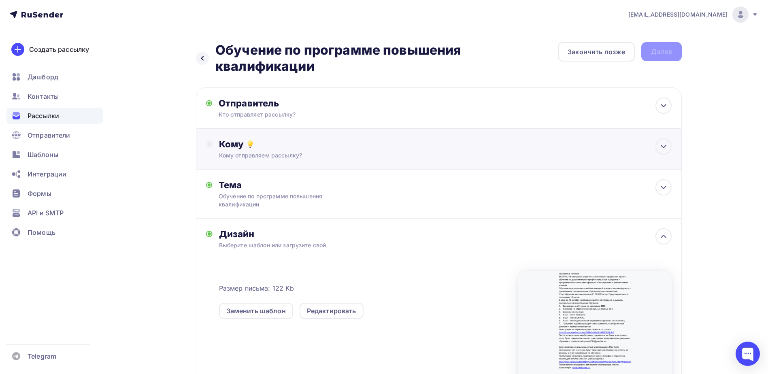
click at [315, 148] on div "Кому" at bounding box center [445, 143] width 453 height 11
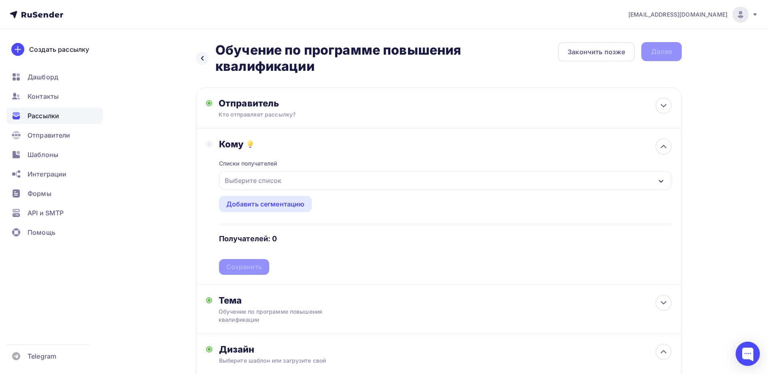
click at [661, 181] on icon "button" at bounding box center [661, 181] width 6 height 6
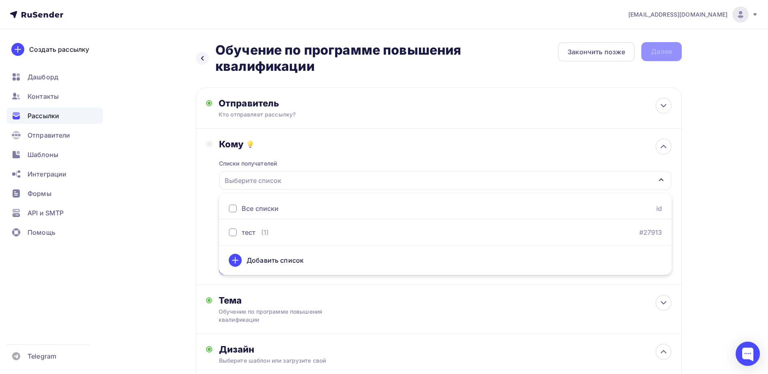
click at [287, 262] on div "Добавить список" at bounding box center [275, 260] width 57 height 10
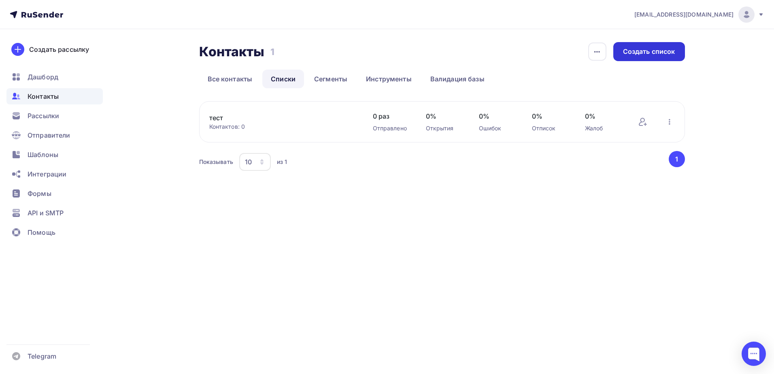
click at [651, 52] on div "Создать список" at bounding box center [649, 51] width 52 height 9
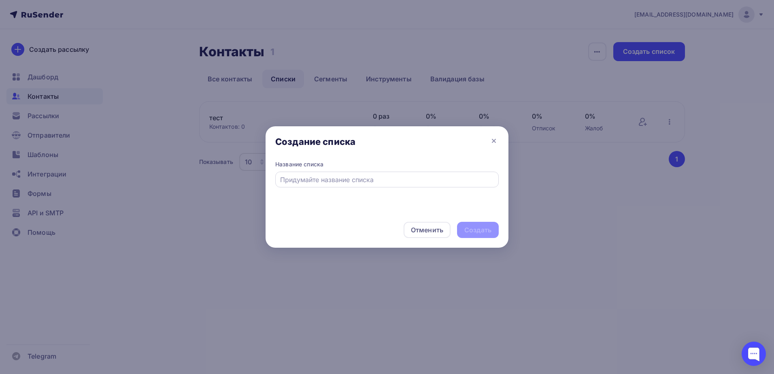
click at [321, 184] on input "text" at bounding box center [387, 180] width 214 height 10
paste input "Обучение по программе повышения квалификации"
type input "Обучение по программе повышения квалификации"
click at [479, 232] on div "Создать" at bounding box center [477, 229] width 27 height 9
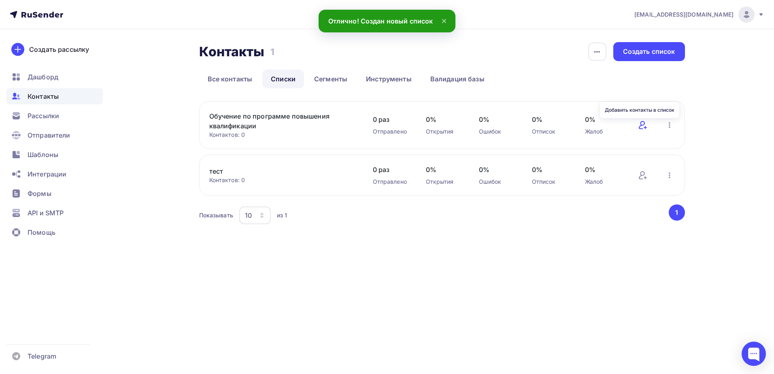
click at [646, 125] on icon at bounding box center [643, 125] width 10 height 10
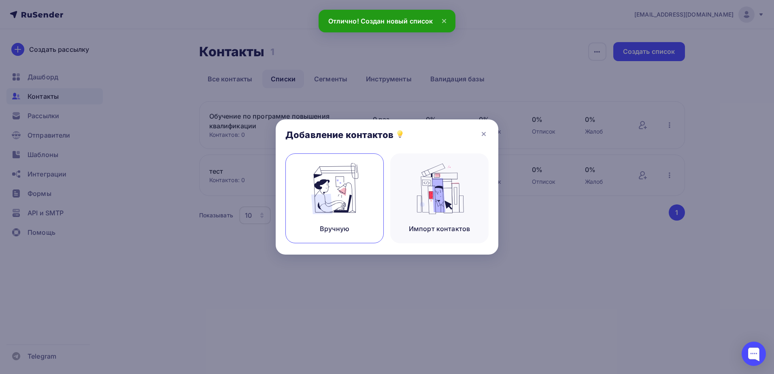
click at [319, 202] on img at bounding box center [335, 188] width 54 height 51
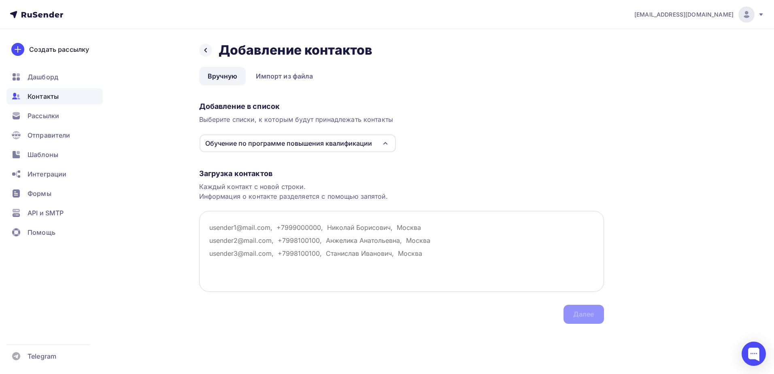
paste textarea "oao_podshipnik@mail.ru uk_gsi@mail.ru friaz@yandex.ru info@konstruktiv35.ru svs…"
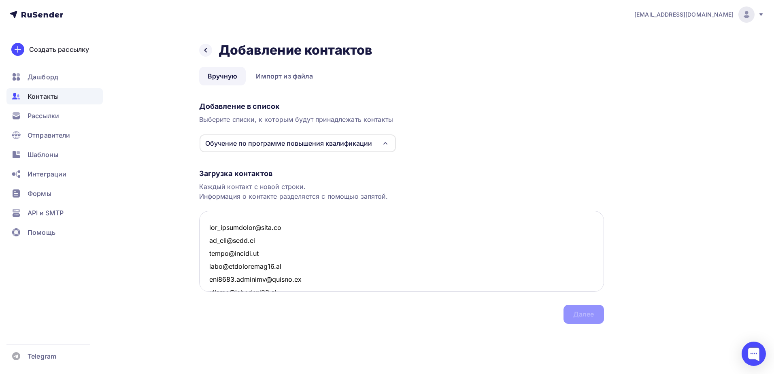
scroll to position [1339, 0]
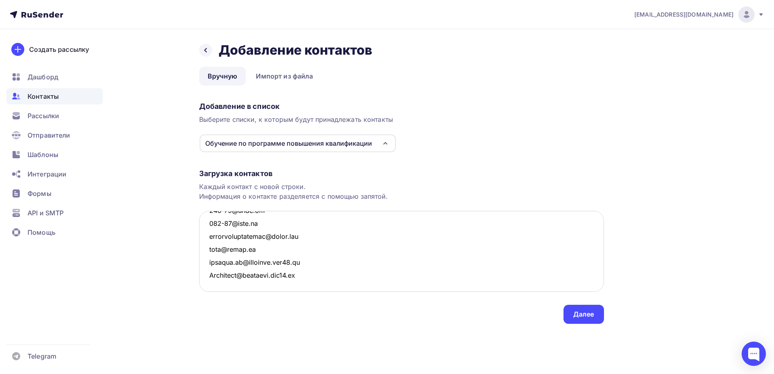
click at [322, 274] on textarea at bounding box center [401, 251] width 405 height 81
type textarea "oao_podshipnik@mail.ru uk_gsi@mail.ru friaz@yandex.ru info@konstruktiv35.ru svs…"
click at [589, 316] on div "Далее" at bounding box center [583, 314] width 21 height 9
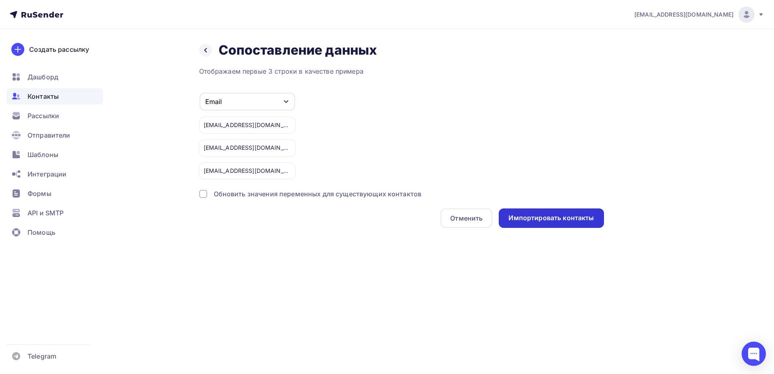
click at [574, 217] on div "Импортировать контакты" at bounding box center [550, 217] width 85 height 9
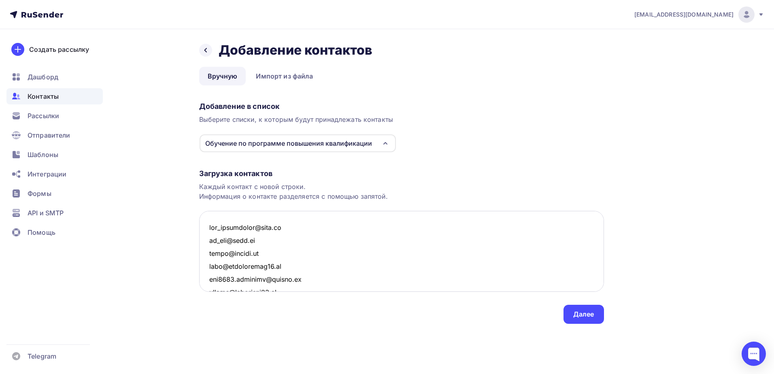
scroll to position [1338, 0]
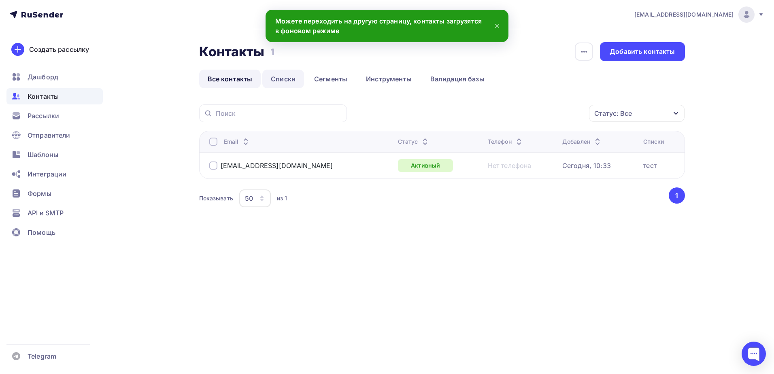
click at [283, 79] on link "Списки" at bounding box center [283, 79] width 42 height 19
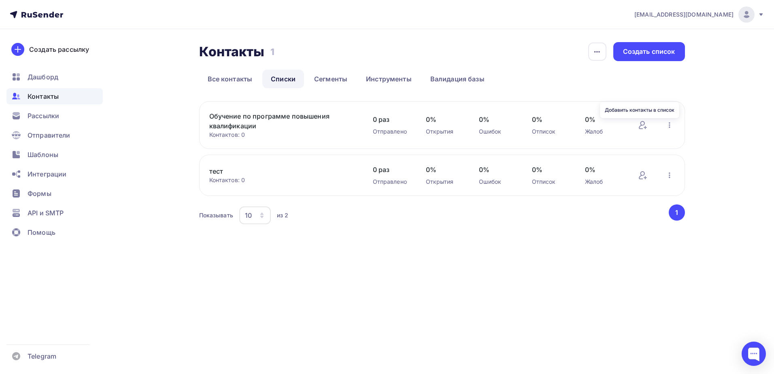
click at [636, 125] on div "Обучение по программе повышения квалификации Контактов: 0 Добавить контакты Пер…" at bounding box center [442, 125] width 486 height 48
click at [642, 125] on icon at bounding box center [643, 125] width 10 height 10
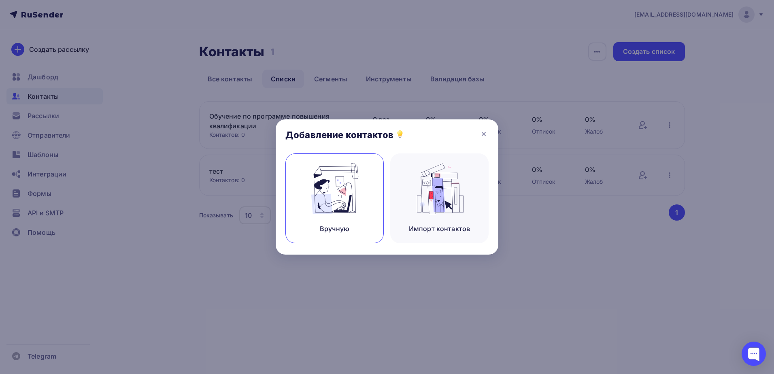
click at [291, 227] on div "Вручную" at bounding box center [334, 198] width 98 height 90
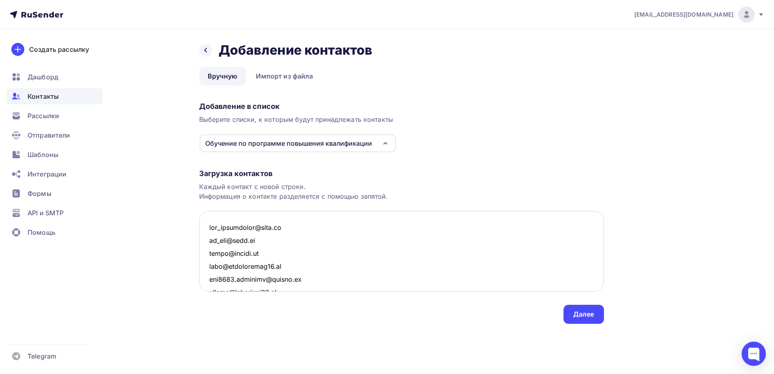
scroll to position [1339, 0]
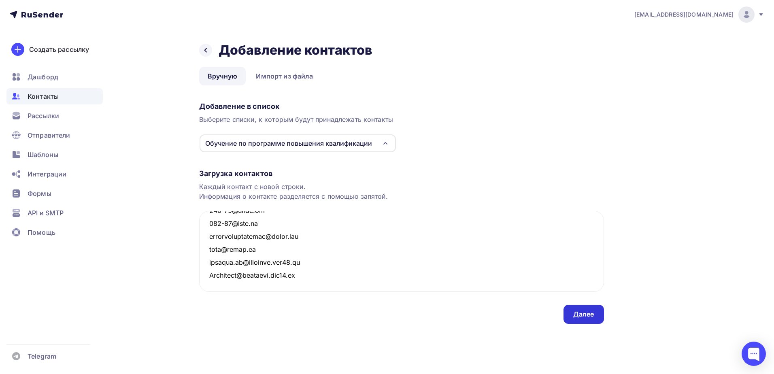
type textarea "oao_podshipnik@mail.ru uk_gsi@mail.ru friaz@yandex.ru info@konstruktiv35.ru svs…"
click at [581, 319] on div "Далее" at bounding box center [583, 314] width 40 height 19
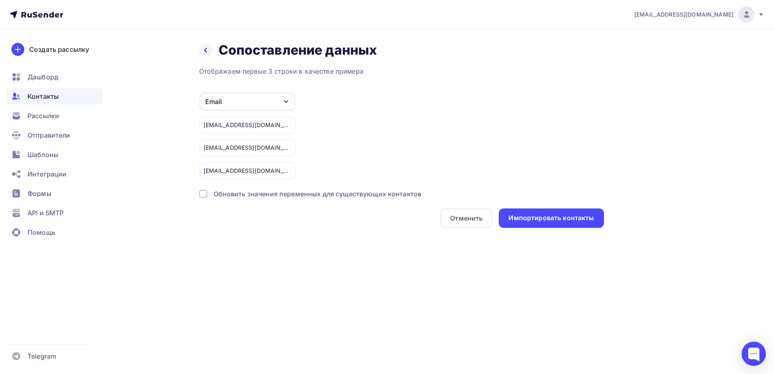
click at [287, 102] on icon "button" at bounding box center [286, 101] width 4 height 3
click at [287, 102] on icon "button" at bounding box center [286, 101] width 6 height 6
click at [571, 221] on div "Импортировать контакты" at bounding box center [550, 217] width 85 height 9
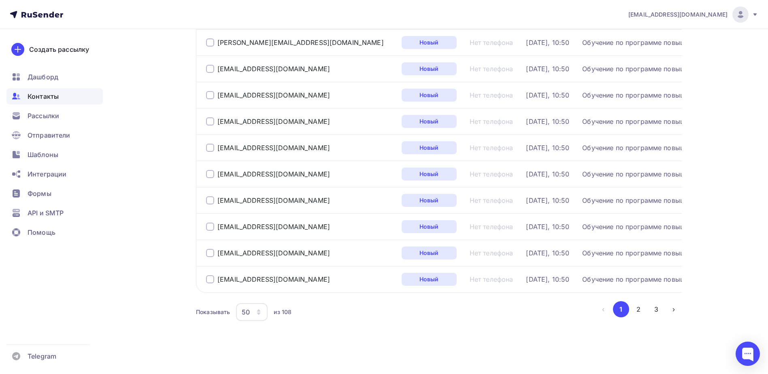
scroll to position [1183, 0]
click at [636, 308] on button "2" at bounding box center [638, 308] width 16 height 16
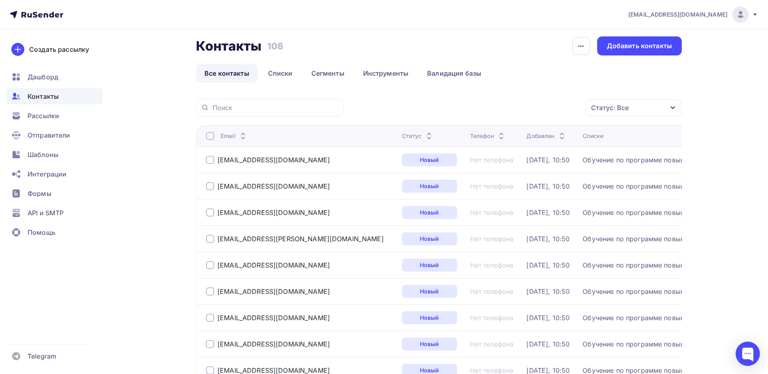
scroll to position [0, 0]
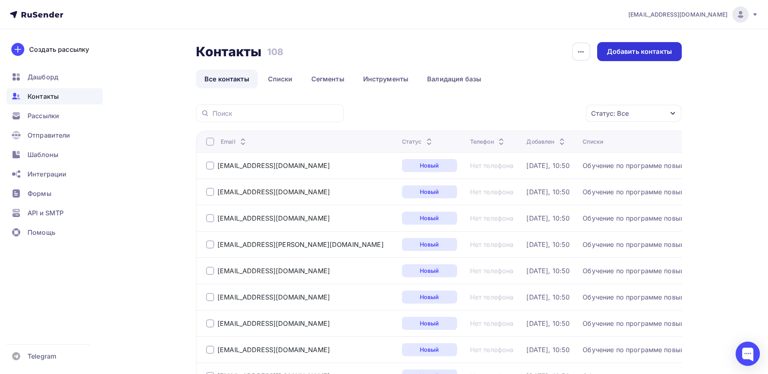
click at [656, 49] on div "Добавить контакты" at bounding box center [639, 51] width 65 height 9
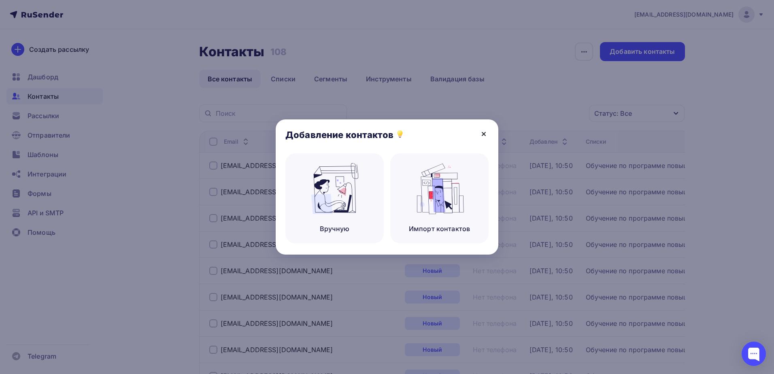
click at [488, 132] on icon at bounding box center [484, 134] width 10 height 10
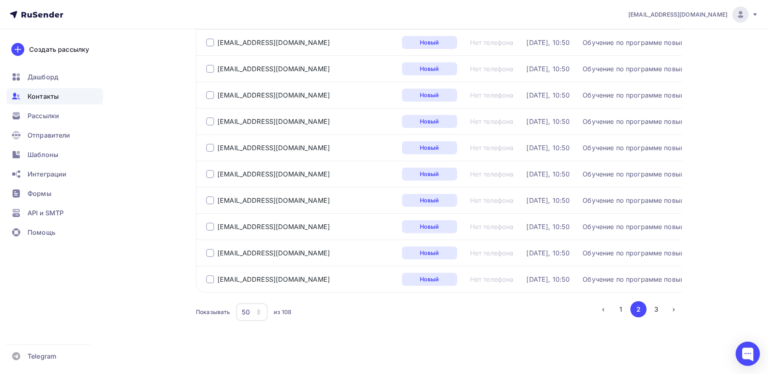
scroll to position [1183, 0]
click at [661, 309] on button "3" at bounding box center [656, 308] width 16 height 16
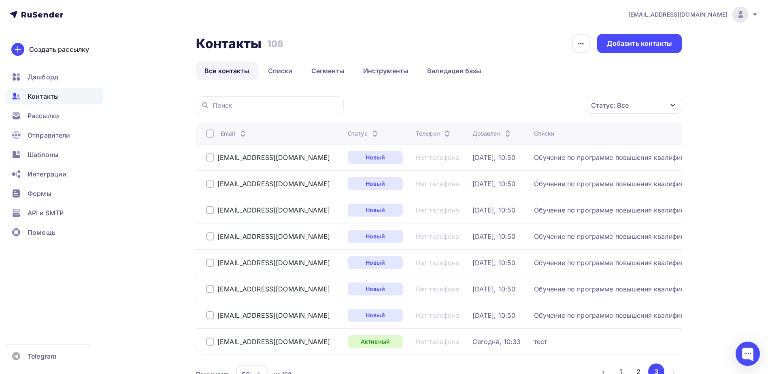
scroll to position [0, 0]
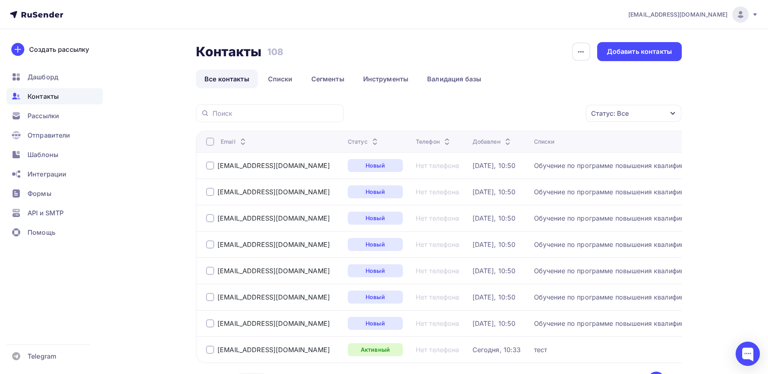
click at [719, 100] on div "uchebnycentrvsk@yandex.ru Аккаунт Тарифы Выйти Создать рассылку Дашборд Контакт…" at bounding box center [384, 223] width 768 height 446
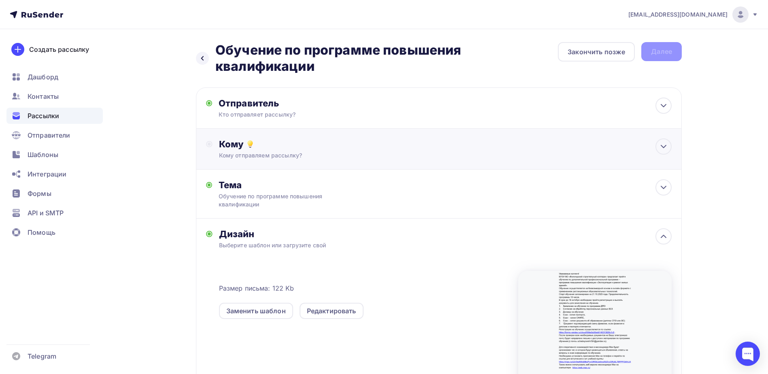
click at [314, 147] on div "Кому" at bounding box center [445, 143] width 453 height 11
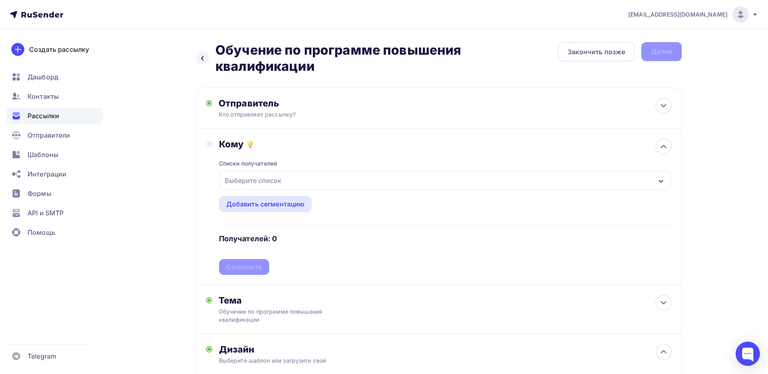
click at [663, 183] on icon "button" at bounding box center [661, 181] width 6 height 6
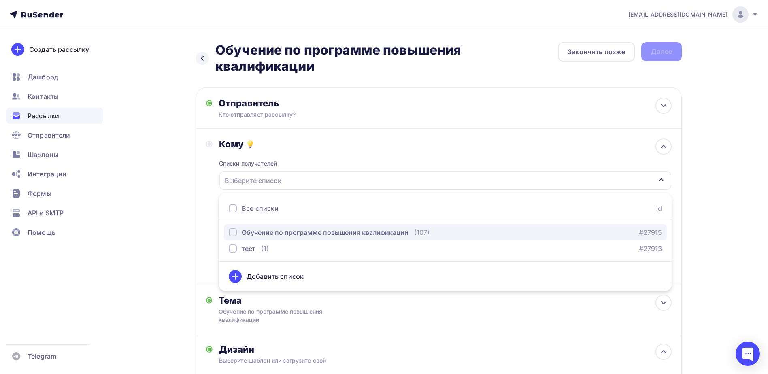
click at [231, 231] on div "button" at bounding box center [233, 232] width 8 height 8
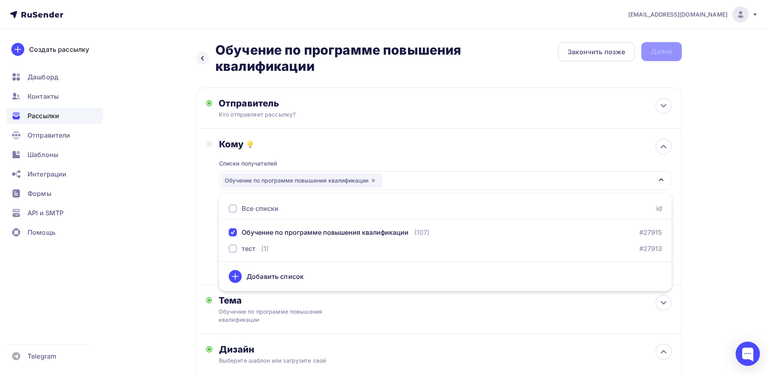
click at [724, 204] on div "uchebnycentrvsk@yandex.ru Аккаунт Тарифы Выйти Создать рассылку Дашборд Контакт…" at bounding box center [384, 303] width 768 height 606
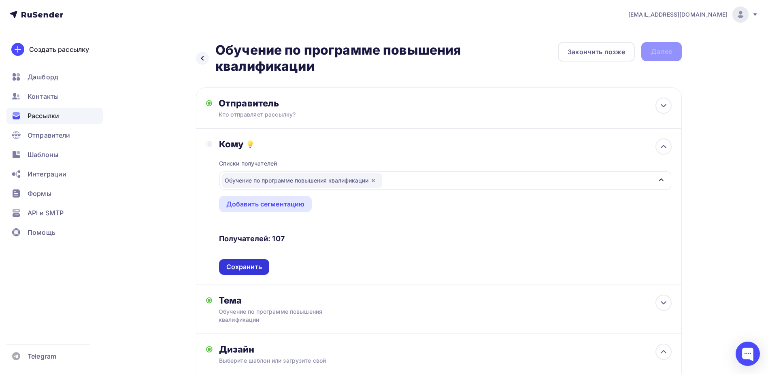
click at [233, 266] on div "Сохранить" at bounding box center [244, 266] width 36 height 9
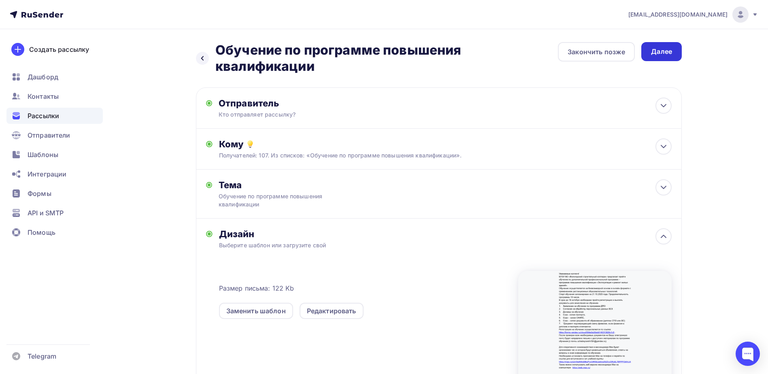
click at [667, 52] on div "Далее" at bounding box center [661, 51] width 21 height 9
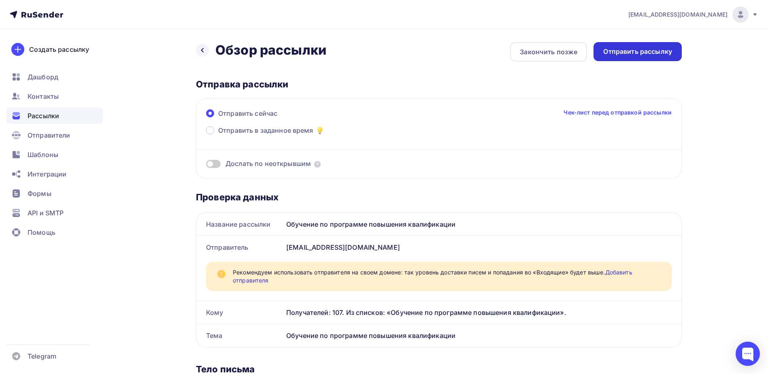
click at [639, 51] on div "Отправить рассылку" at bounding box center [637, 51] width 69 height 9
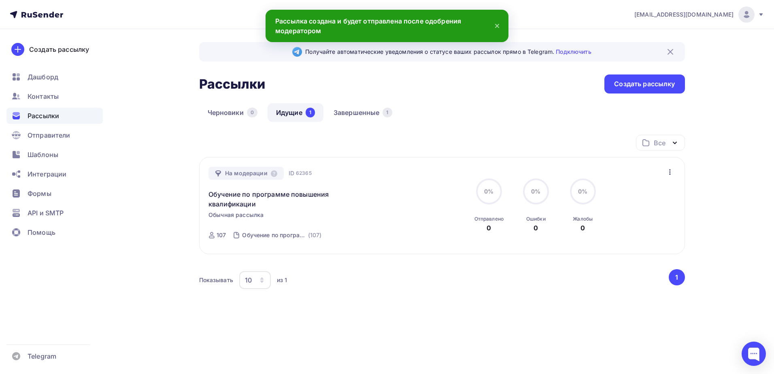
click at [418, 316] on div "Все Все папки Создать новую папку На модерации ID 62365 Обучение по программе п…" at bounding box center [442, 227] width 486 height 185
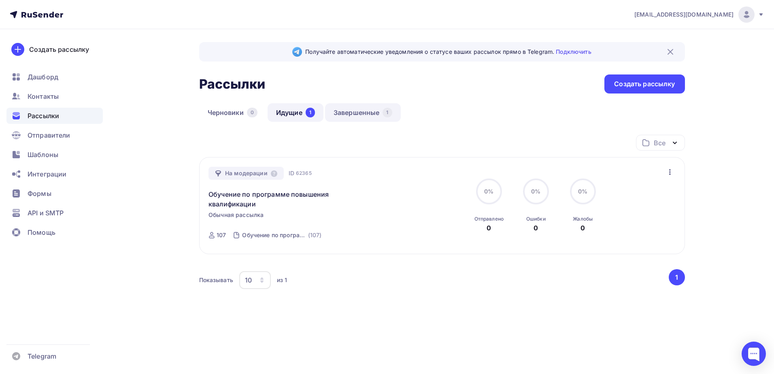
click at [363, 112] on link "Завершенные 1" at bounding box center [363, 112] width 76 height 19
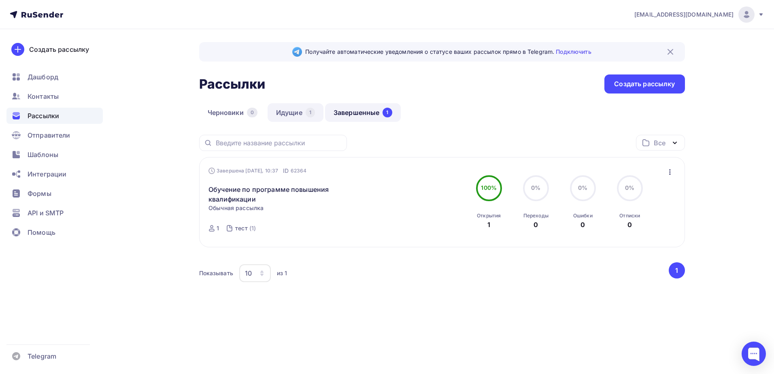
click at [285, 113] on link "Идущие 1" at bounding box center [296, 112] width 56 height 19
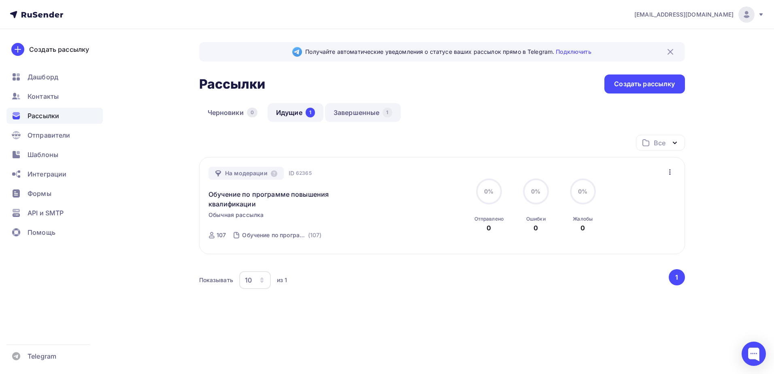
click at [345, 114] on link "Завершенные 1" at bounding box center [363, 112] width 76 height 19
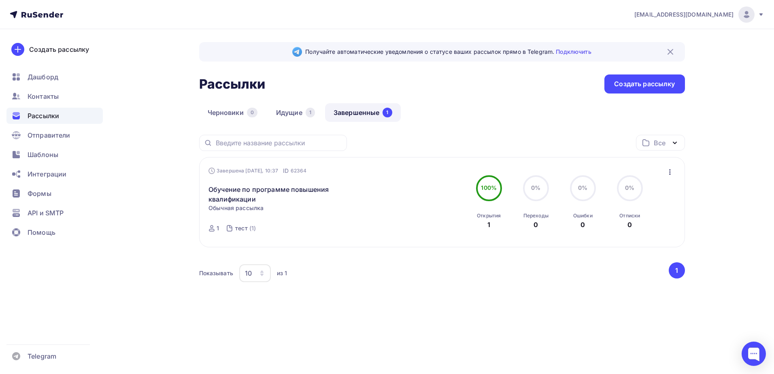
click at [490, 223] on div "1" at bounding box center [488, 225] width 3 height 10
click at [490, 216] on div "Открытия" at bounding box center [489, 216] width 24 height 6
click at [291, 112] on link "Идущие 1" at bounding box center [296, 112] width 56 height 19
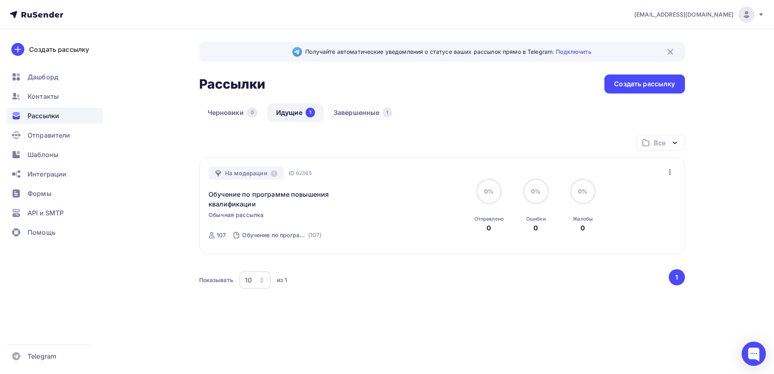
click at [403, 304] on div "Все Все папки Создать новую папку На модерации ID 62365 Обучение по программе п…" at bounding box center [442, 227] width 486 height 185
click at [398, 308] on div "Все Все папки Создать новую папку На модерации ID 62365 Обучение по программе п…" at bounding box center [442, 227] width 486 height 185
click at [367, 312] on div "Все Все папки Создать новую папку На модерации ID 62365 Обучение по программе п…" at bounding box center [442, 227] width 486 height 185
click at [225, 119] on link "Черновики 0" at bounding box center [232, 112] width 67 height 19
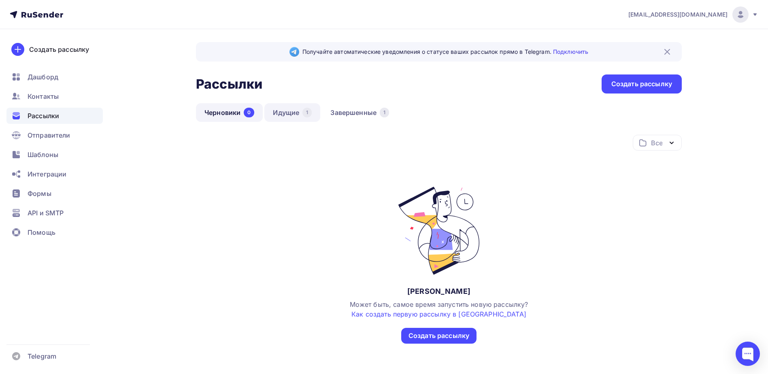
click at [282, 113] on link "Идущие 1" at bounding box center [292, 112] width 56 height 19
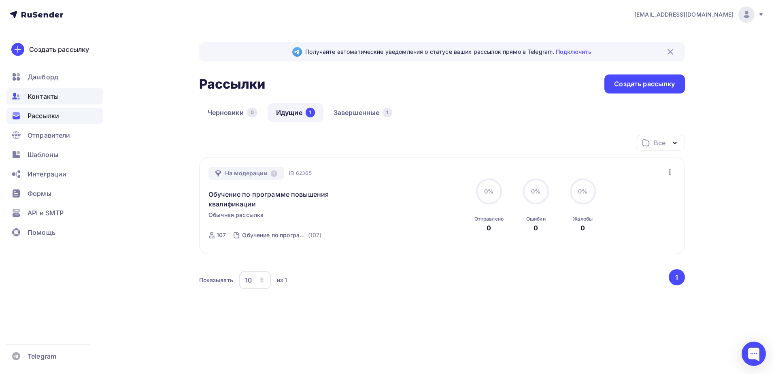
click at [47, 101] on span "Контакты" at bounding box center [43, 96] width 31 height 10
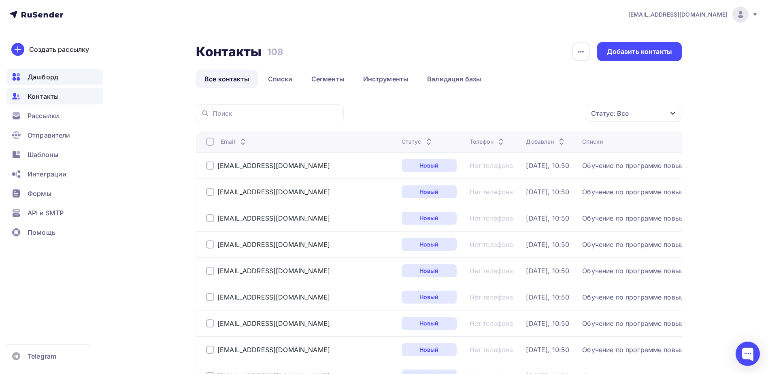
click at [45, 80] on span "Дашборд" at bounding box center [43, 77] width 31 height 10
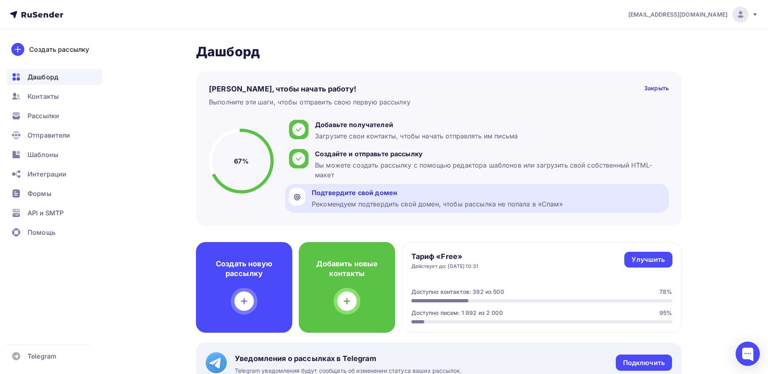
click at [344, 194] on div "Подтвердите свой домен" at bounding box center [437, 193] width 251 height 10
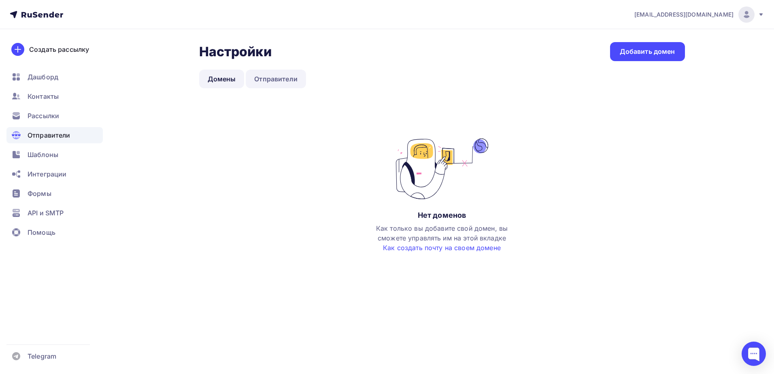
click at [259, 78] on link "Отправители" at bounding box center [276, 79] width 60 height 19
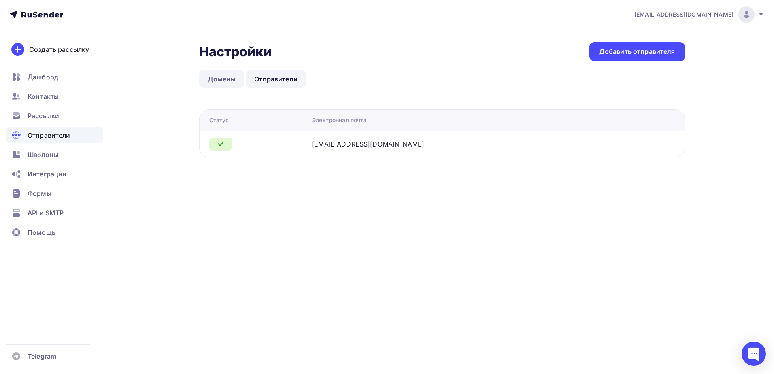
click at [217, 81] on link "Домены" at bounding box center [221, 79] width 45 height 19
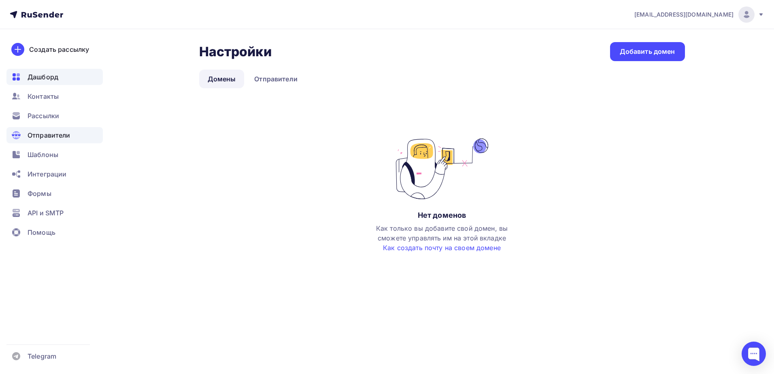
click at [45, 79] on span "Дашборд" at bounding box center [43, 77] width 31 height 10
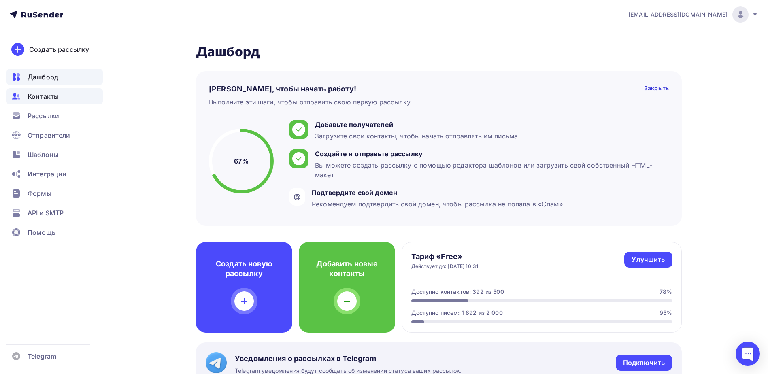
click at [40, 98] on span "Контакты" at bounding box center [43, 96] width 31 height 10
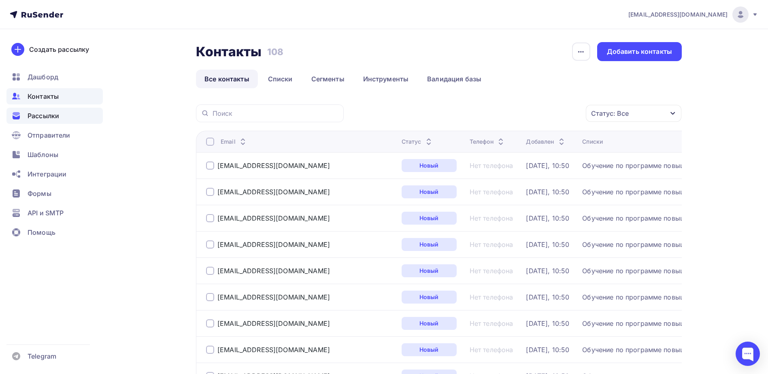
click at [33, 116] on span "Рассылки" at bounding box center [44, 116] width 32 height 10
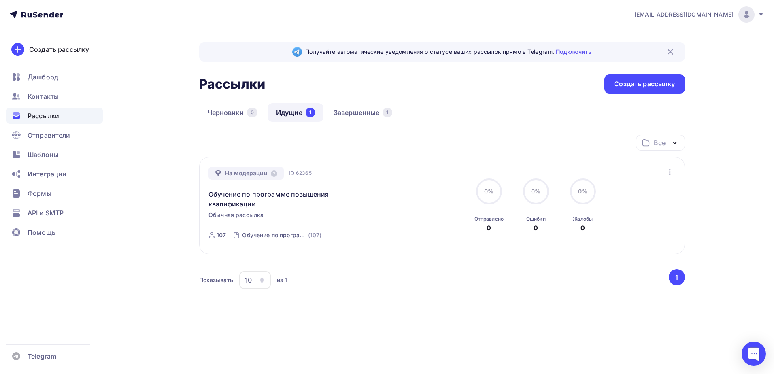
click at [162, 137] on div "Получайте автоматические уведомления о статусе ваших рассылок прямо в Telegram.…" at bounding box center [386, 200] width 663 height 342
